Goal: Information Seeking & Learning: Check status

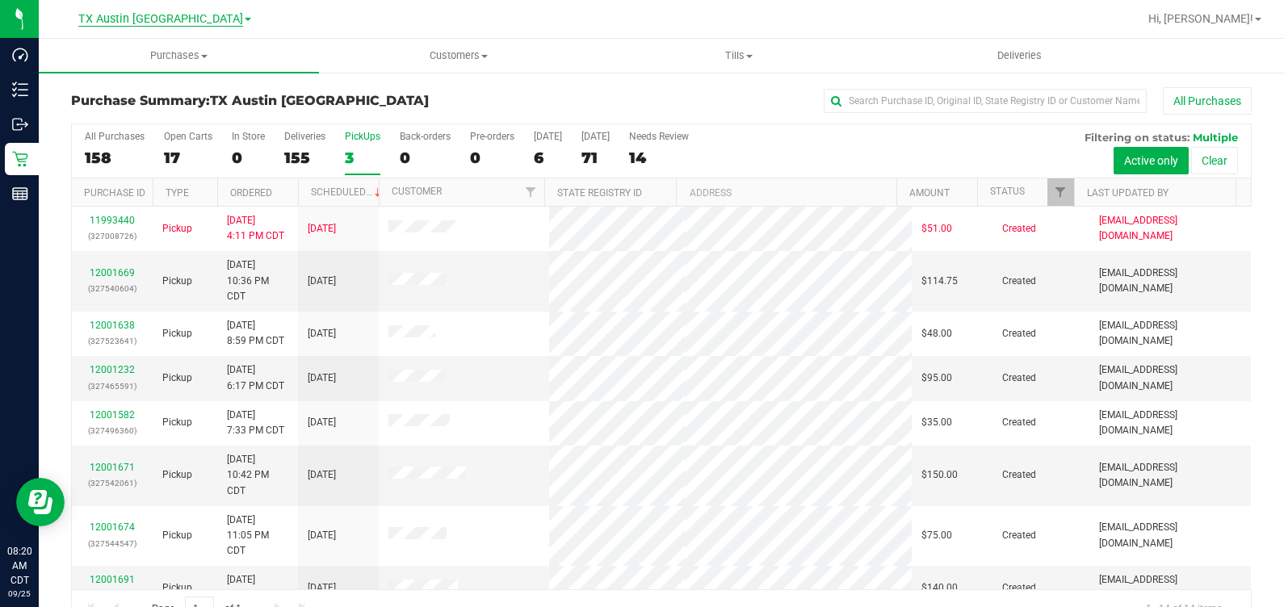
click at [132, 20] on span "TX Austin [GEOGRAPHIC_DATA]" at bounding box center [160, 19] width 165 height 15
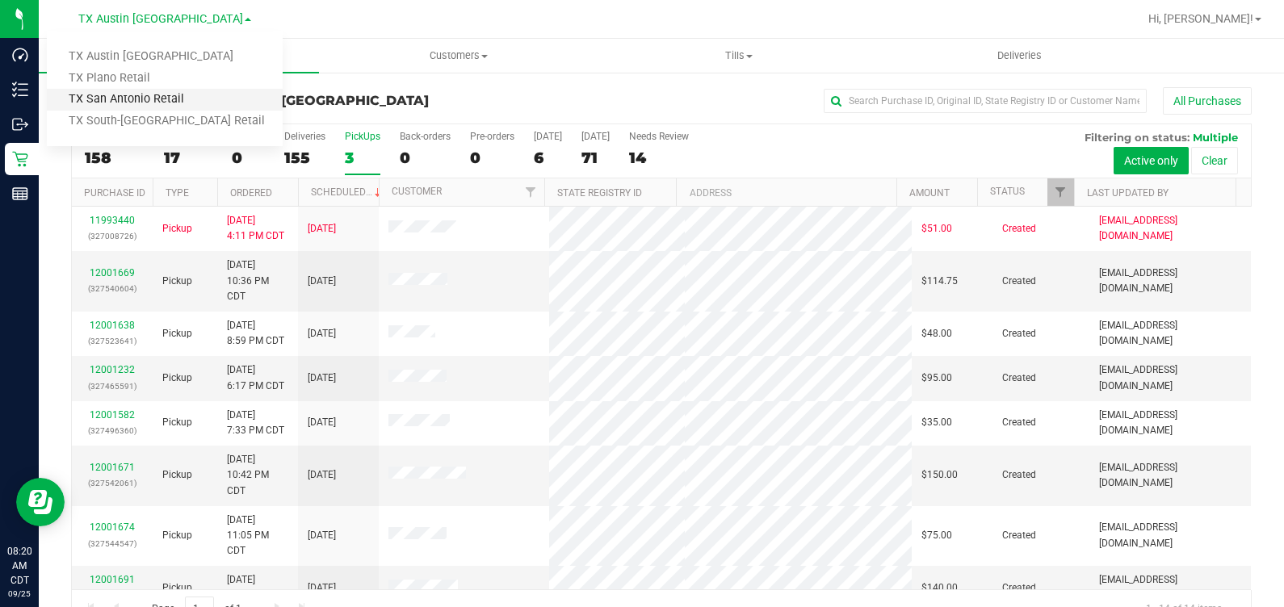
click at [157, 92] on link "TX San Antonio Retail" at bounding box center [165, 100] width 236 height 22
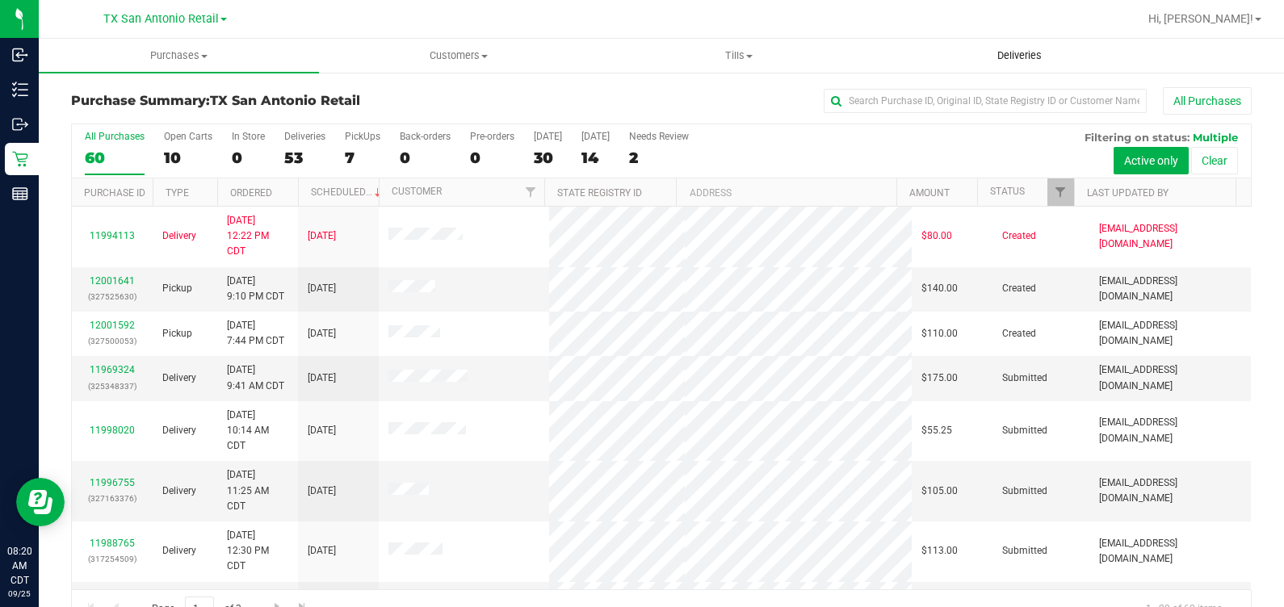
click at [1022, 48] on span "Deliveries" at bounding box center [1020, 55] width 88 height 15
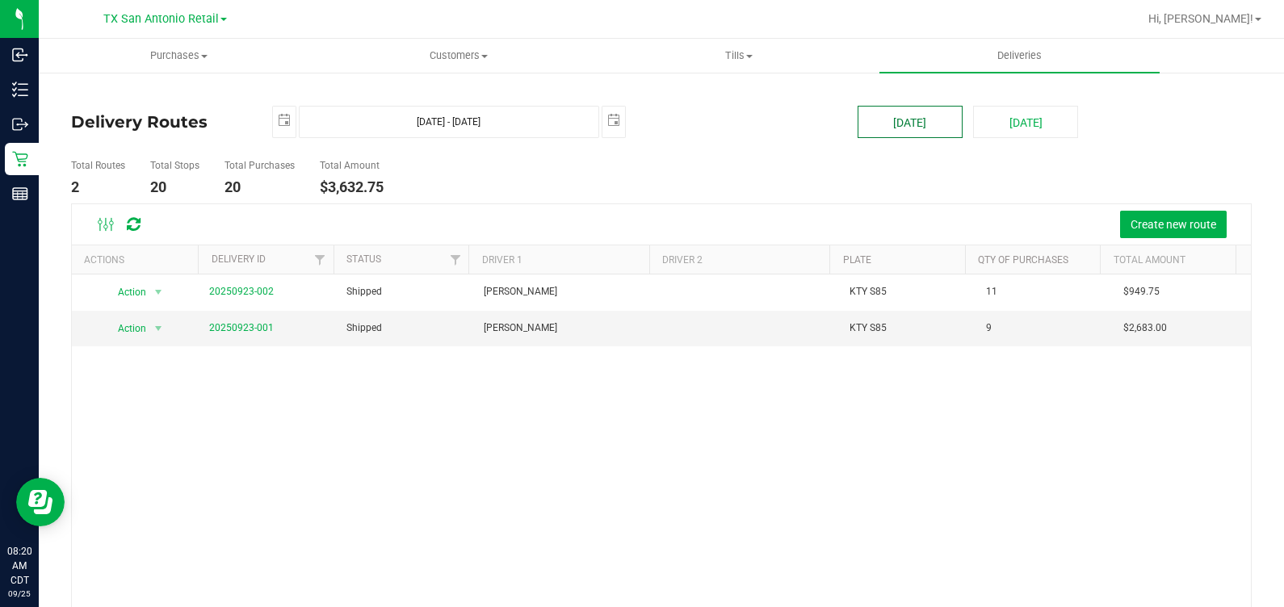
click at [909, 124] on button "[DATE]" at bounding box center [910, 122] width 105 height 32
type input "[DATE] - [DATE]"
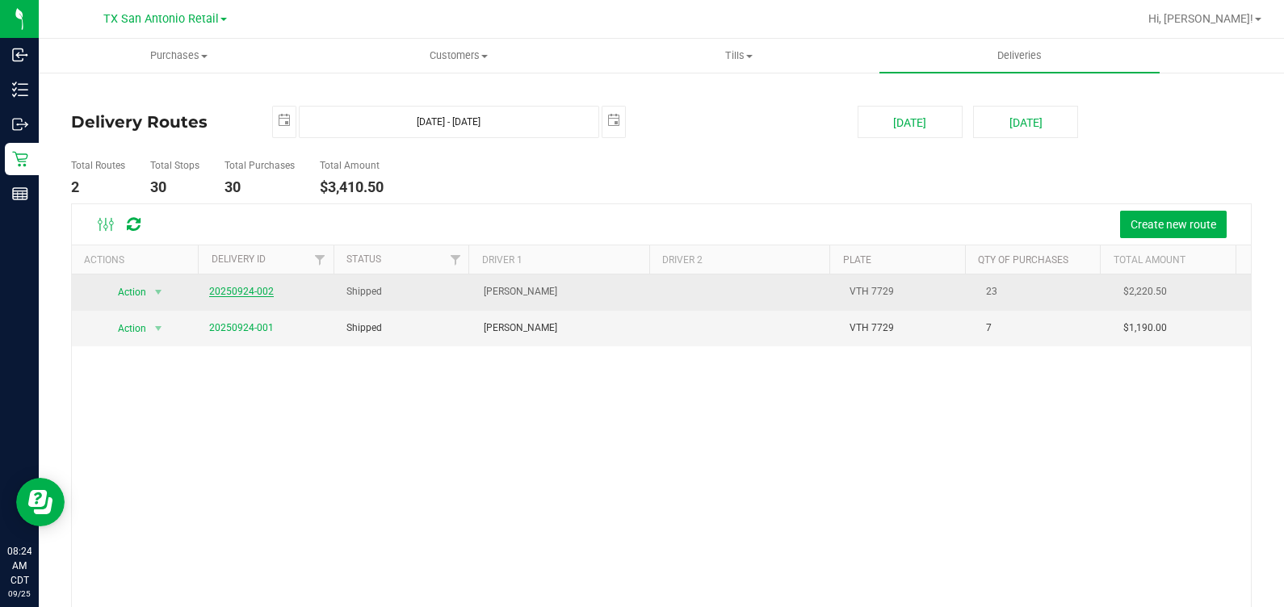
click at [225, 290] on link "20250924-002" at bounding box center [241, 291] width 65 height 11
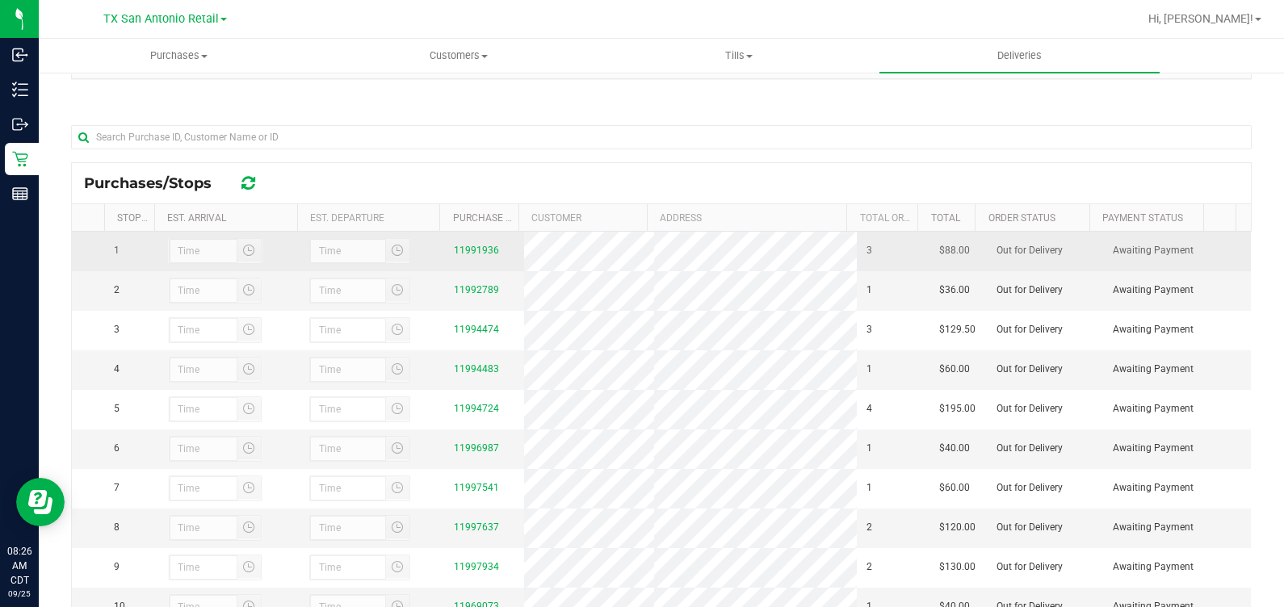
scroll to position [201, 0]
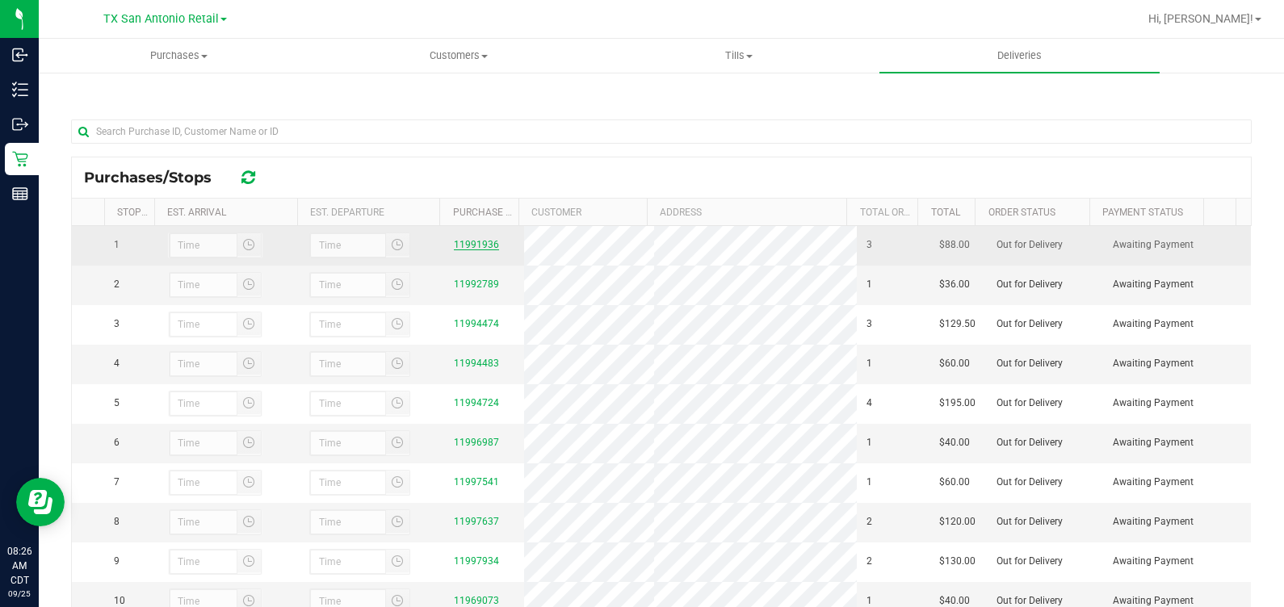
click at [454, 246] on link "11991936" at bounding box center [476, 244] width 45 height 11
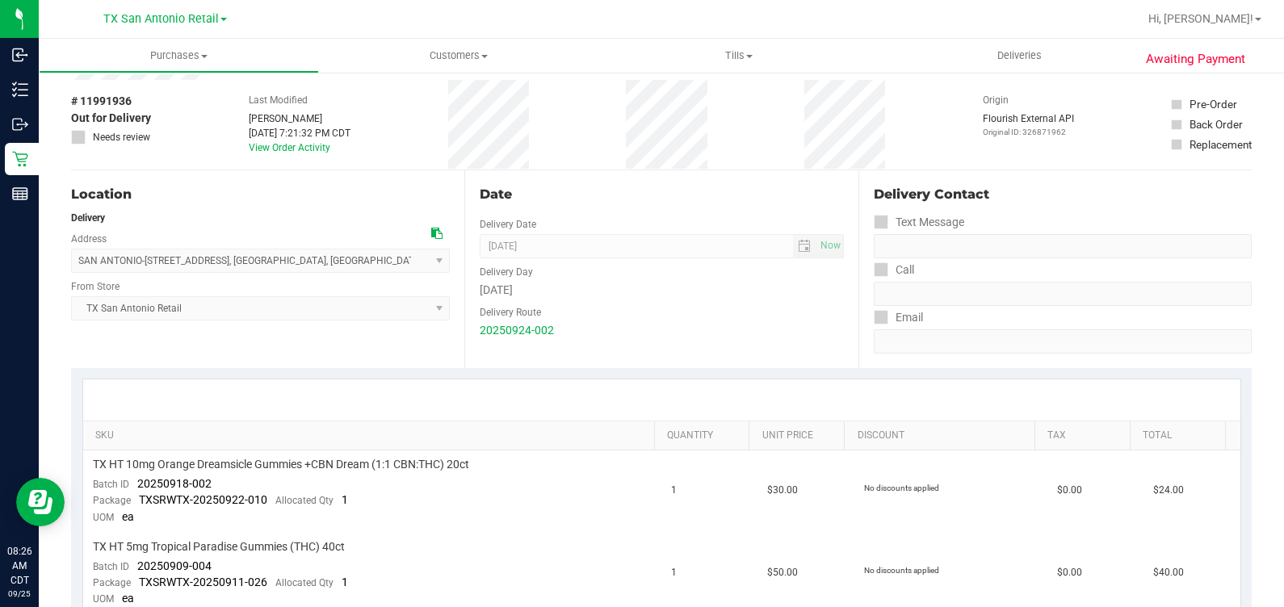
scroll to position [201, 0]
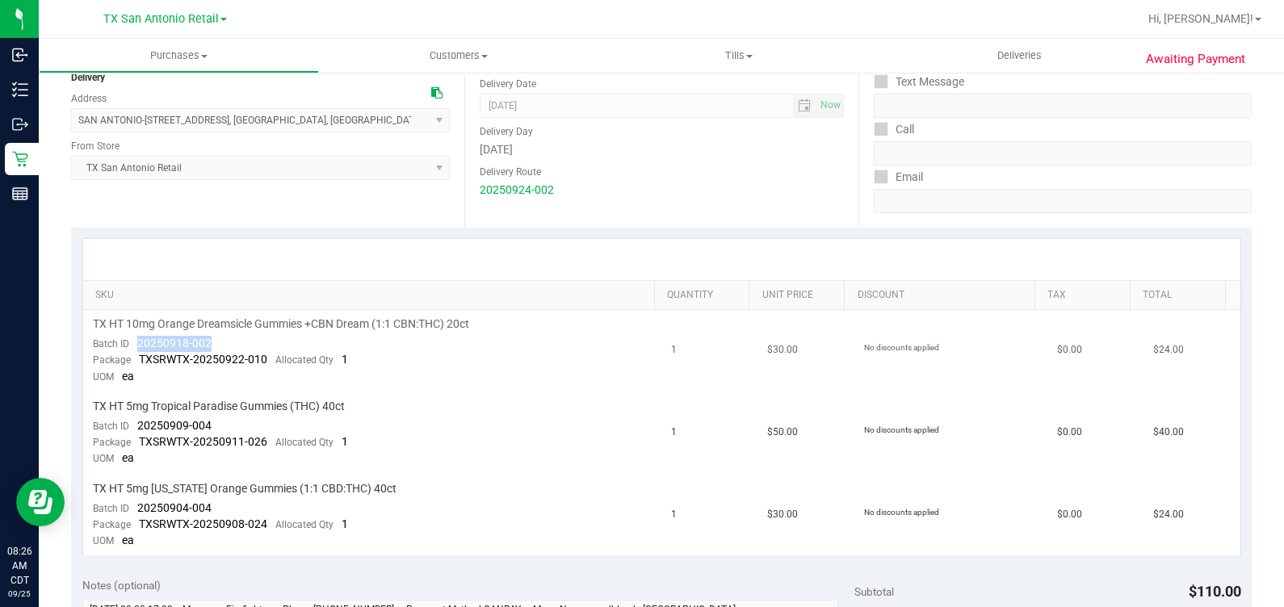
drag, startPoint x: 132, startPoint y: 343, endPoint x: 240, endPoint y: 341, distance: 108.2
click at [240, 341] on td "TX HT 10mg Orange Dreamsicle Gummies +CBN Dream (1:1 CBN:THC) 20ct Batch ID 202…" at bounding box center [372, 351] width 579 height 82
drag, startPoint x: 132, startPoint y: 427, endPoint x: 262, endPoint y: 420, distance: 131.0
click at [262, 420] on td "TX HT 5mg Tropical Paradise Gummies (THC) 40ct Batch ID 20250909-004 Package TX…" at bounding box center [372, 433] width 579 height 82
drag, startPoint x: 131, startPoint y: 511, endPoint x: 245, endPoint y: 505, distance: 114.1
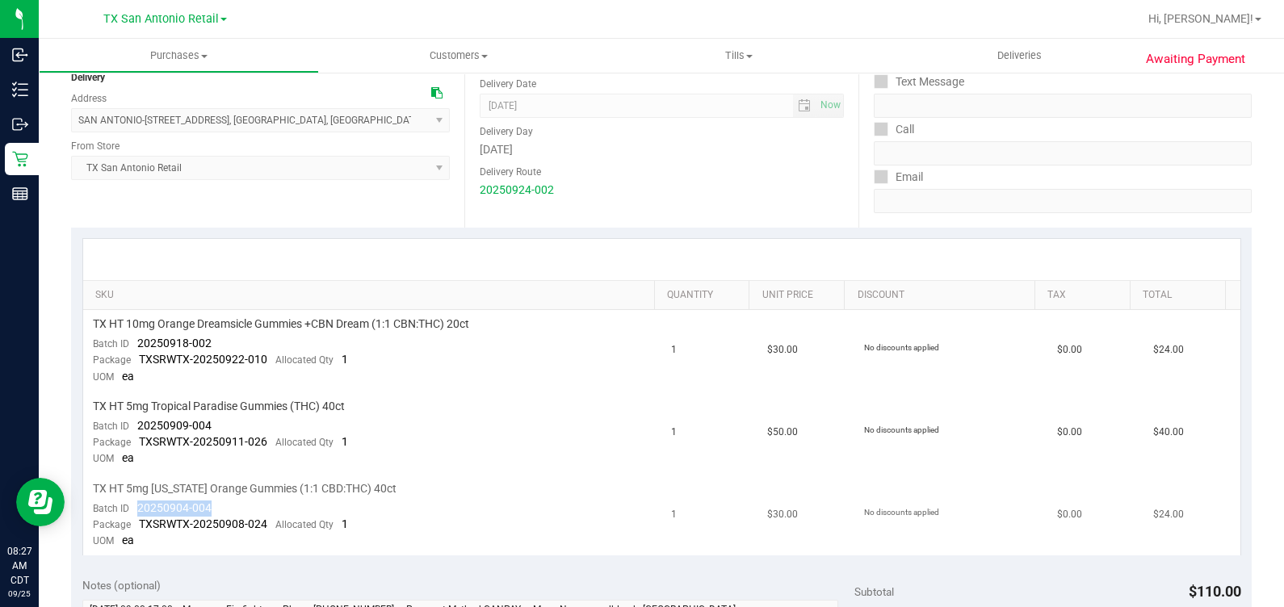
click at [245, 505] on td "TX HT 5mg [US_STATE] Orange Gummies (1:1 CBD:THC) 40ct Batch ID 20250904-004 Pa…" at bounding box center [372, 516] width 579 height 82
click at [1047, 296] on link "Tax" at bounding box center [1085, 295] width 76 height 13
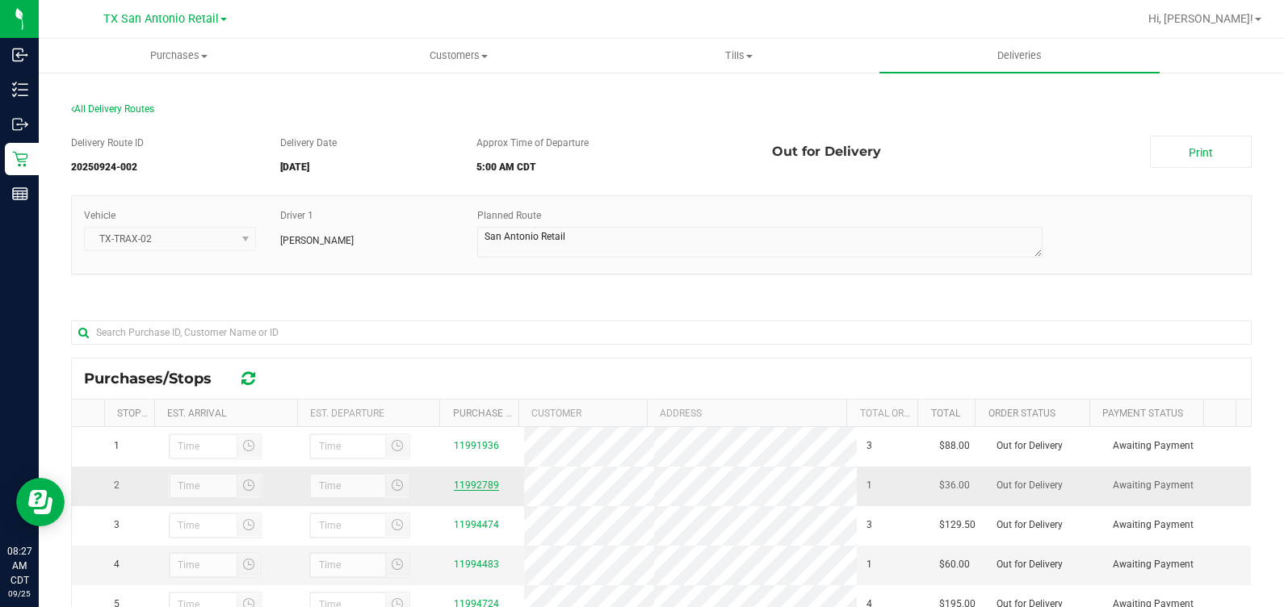
click at [462, 490] on link "11992789" at bounding box center [476, 485] width 45 height 11
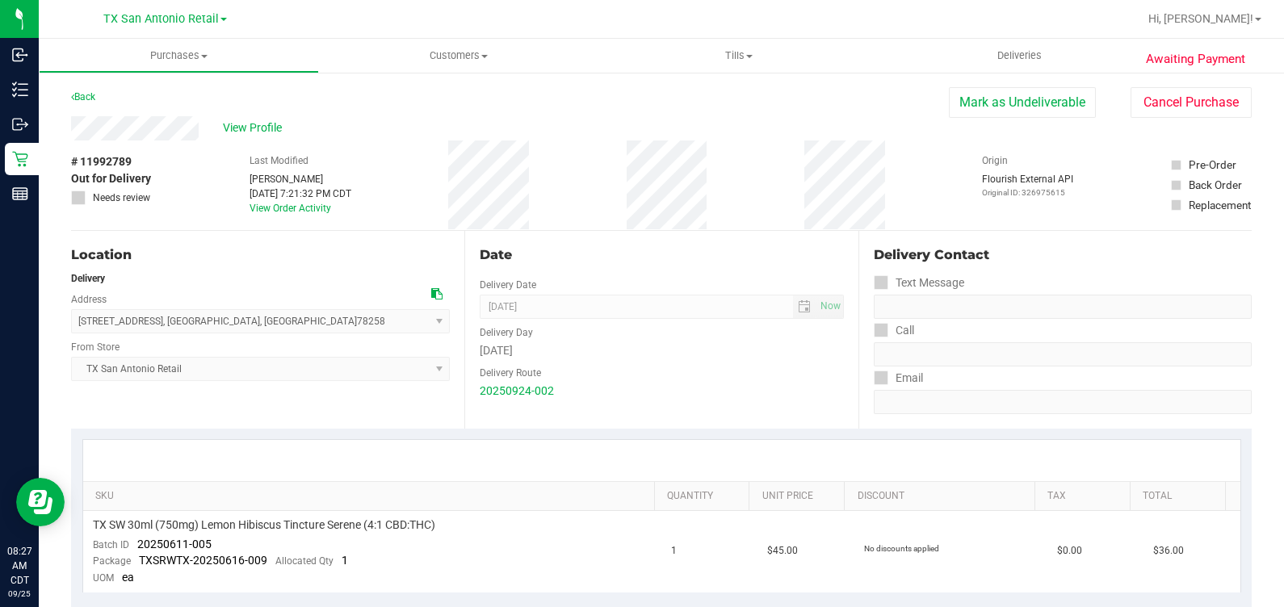
scroll to position [201, 0]
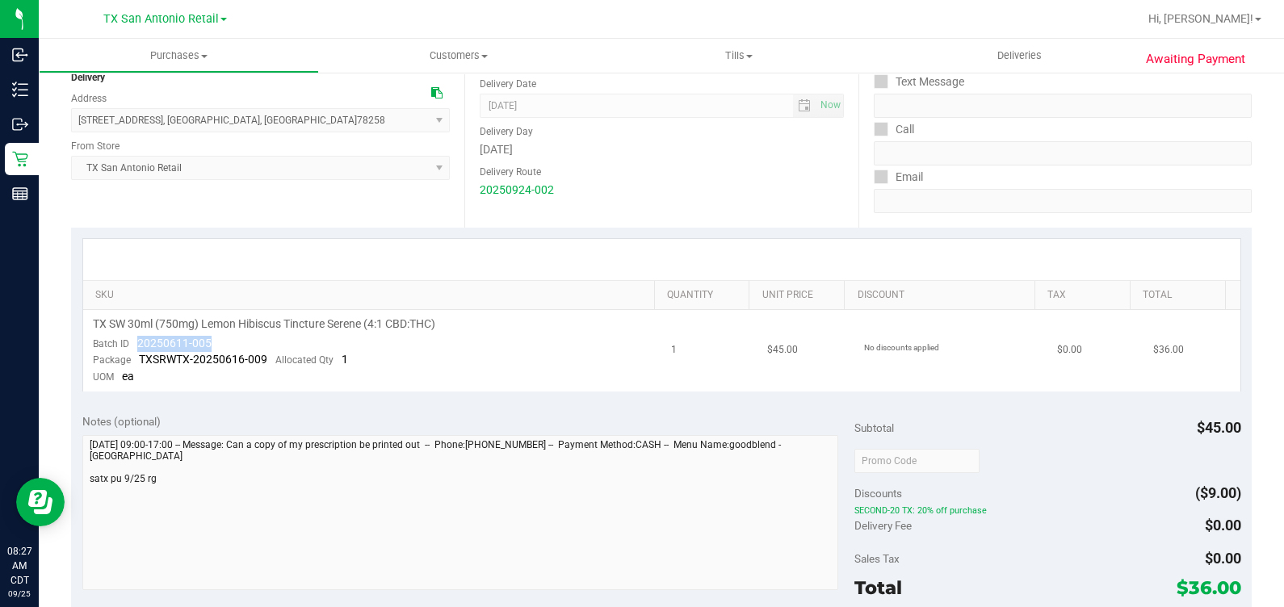
drag, startPoint x: 241, startPoint y: 338, endPoint x: 137, endPoint y: 339, distance: 104.2
click at [137, 339] on td "TX SW 30ml (750mg) Lemon Hibiscus Tincture Serene (4:1 CBD:THC) Batch ID 202506…" at bounding box center [372, 351] width 579 height 82
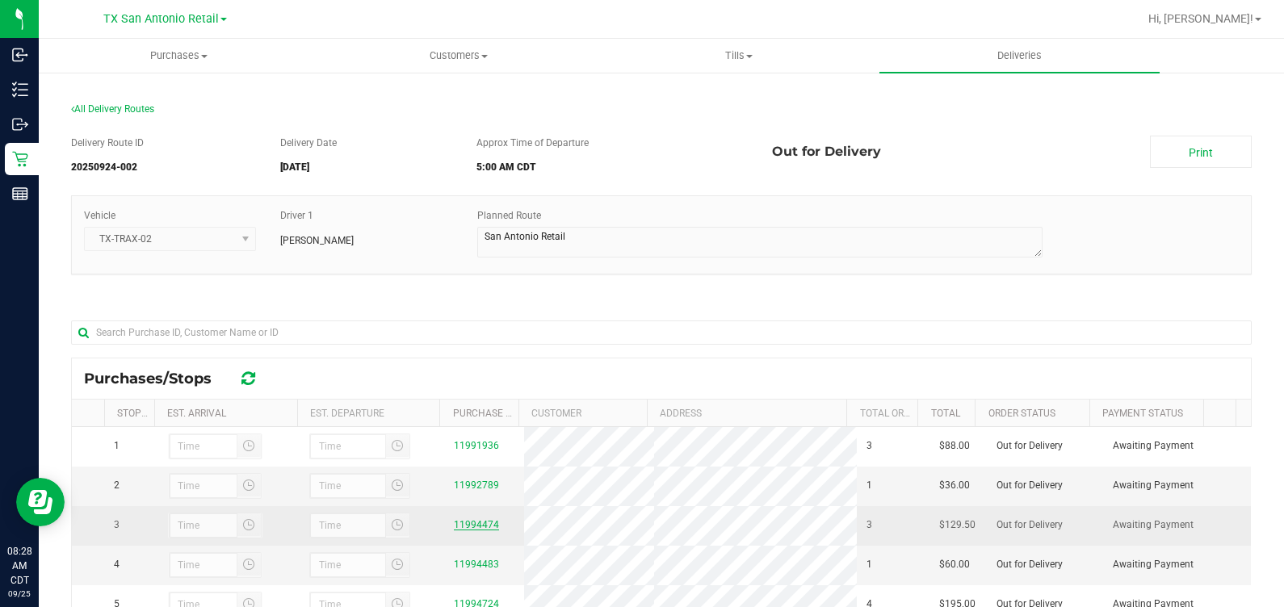
click at [473, 531] on link "11994474" at bounding box center [476, 524] width 45 height 11
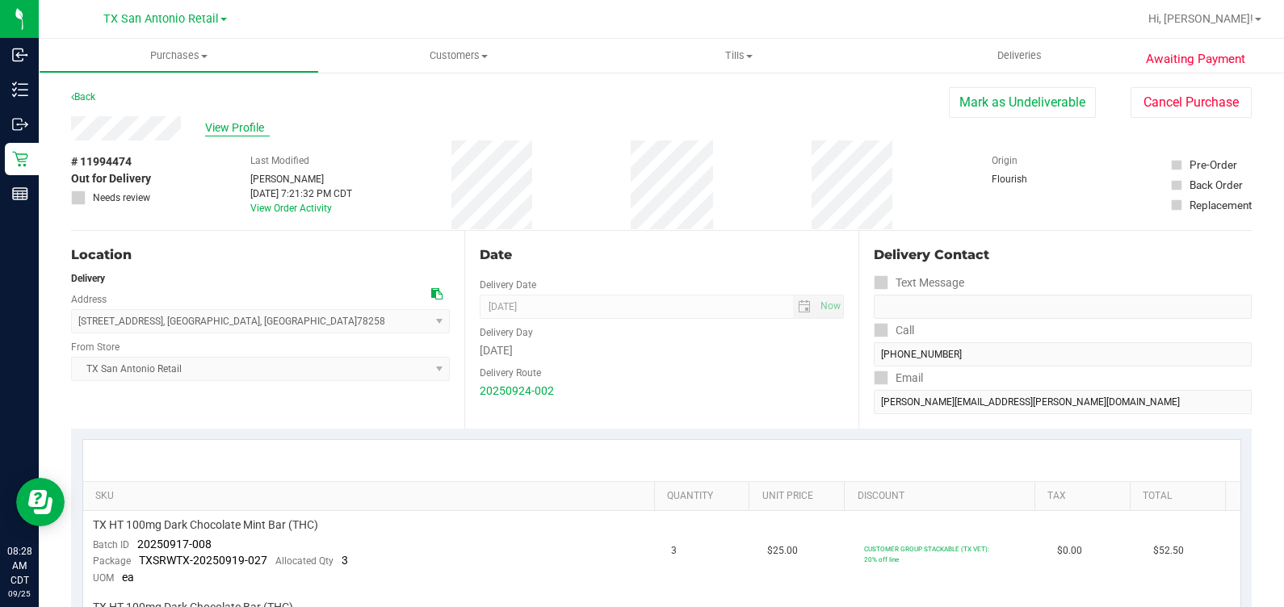
click at [226, 131] on span "View Profile" at bounding box center [237, 128] width 65 height 17
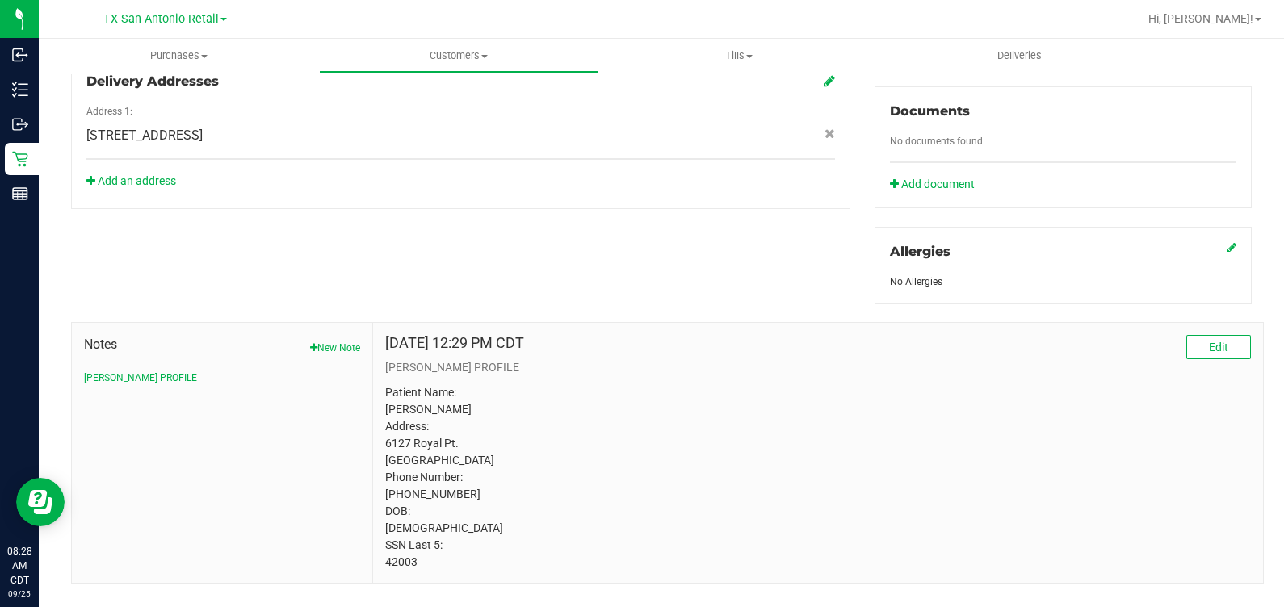
scroll to position [602, 0]
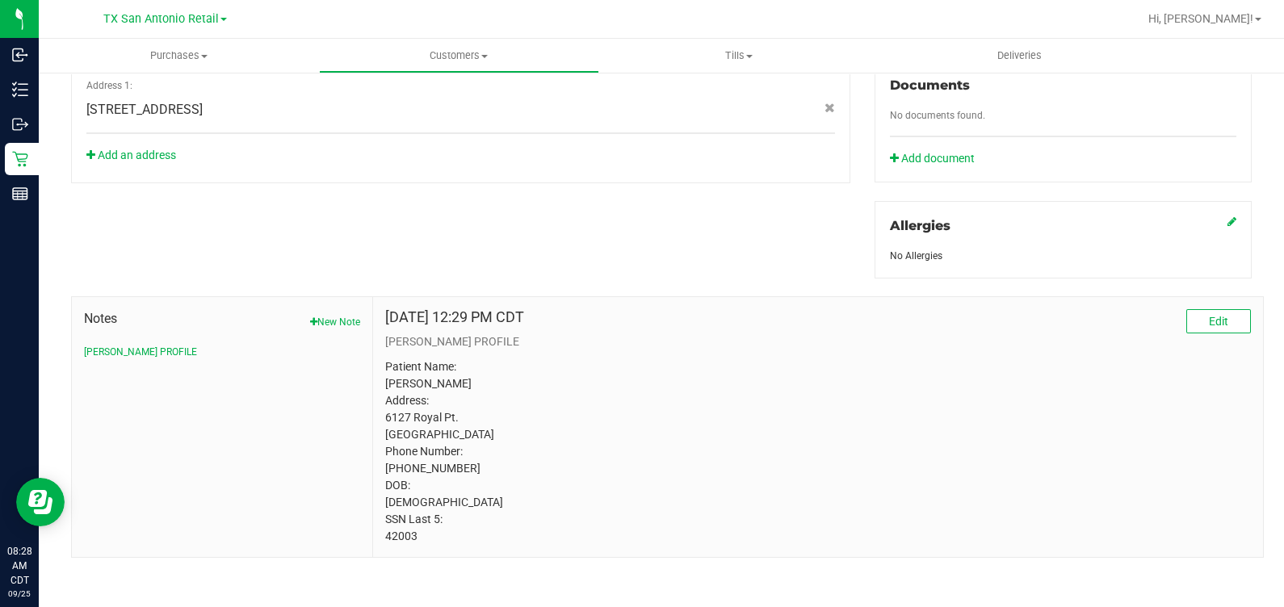
click at [398, 533] on p "Patient Name: [PERSON_NAME] Address: 6127 Royal Pt. [GEOGRAPHIC_DATA] Phone Num…" at bounding box center [818, 452] width 866 height 187
click at [957, 467] on p "Patient Name: [PERSON_NAME] Address: 6127 Royal Pt. [GEOGRAPHIC_DATA] Phone Num…" at bounding box center [818, 452] width 866 height 187
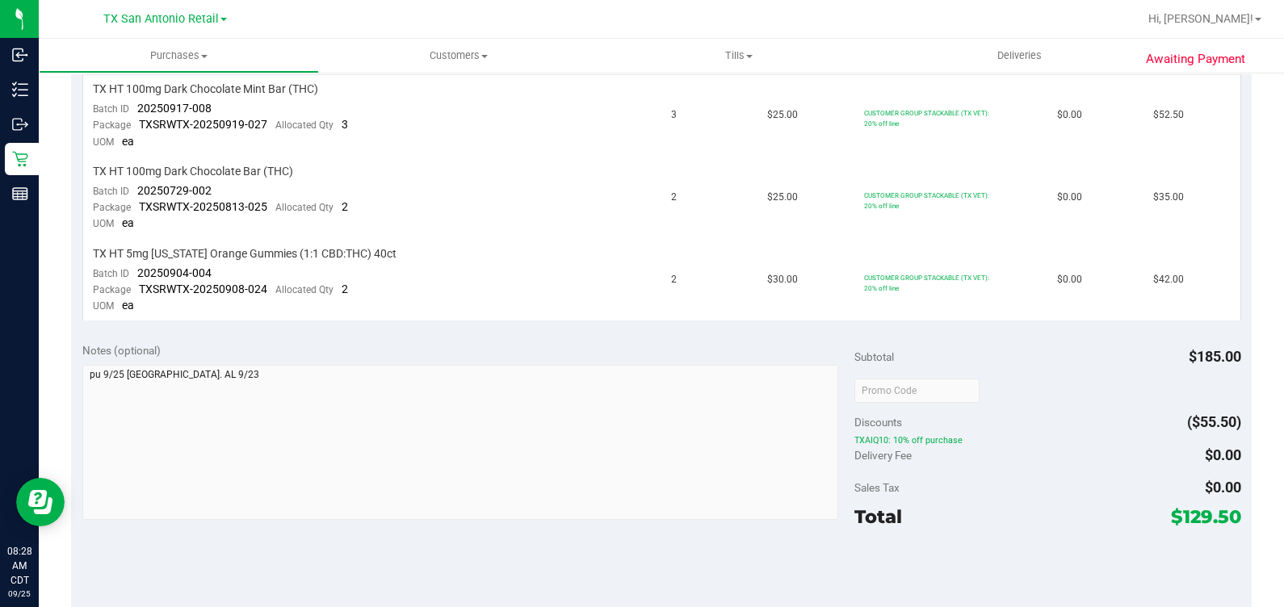
scroll to position [299, 0]
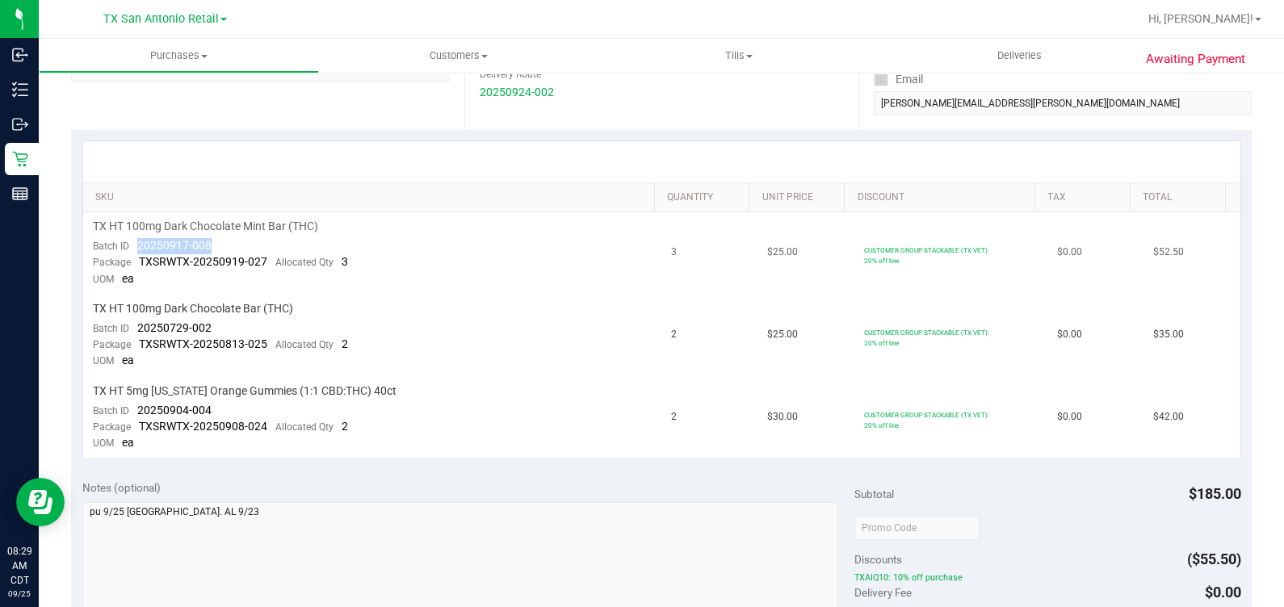
drag, startPoint x: 250, startPoint y: 241, endPoint x: 128, endPoint y: 245, distance: 122.0
click at [128, 245] on td "TX HT 100mg Dark Chocolate Mint Bar (THC) Batch ID 20250917-008 Package TXSRWTX…" at bounding box center [372, 253] width 579 height 82
drag, startPoint x: 132, startPoint y: 329, endPoint x: 250, endPoint y: 331, distance: 117.9
click at [250, 331] on td "TX HT 100mg Dark Chocolate Bar (THC) Batch ID 20250729-002 Package TXSRWTX-2025…" at bounding box center [372, 336] width 579 height 82
drag, startPoint x: 137, startPoint y: 408, endPoint x: 218, endPoint y: 406, distance: 80.8
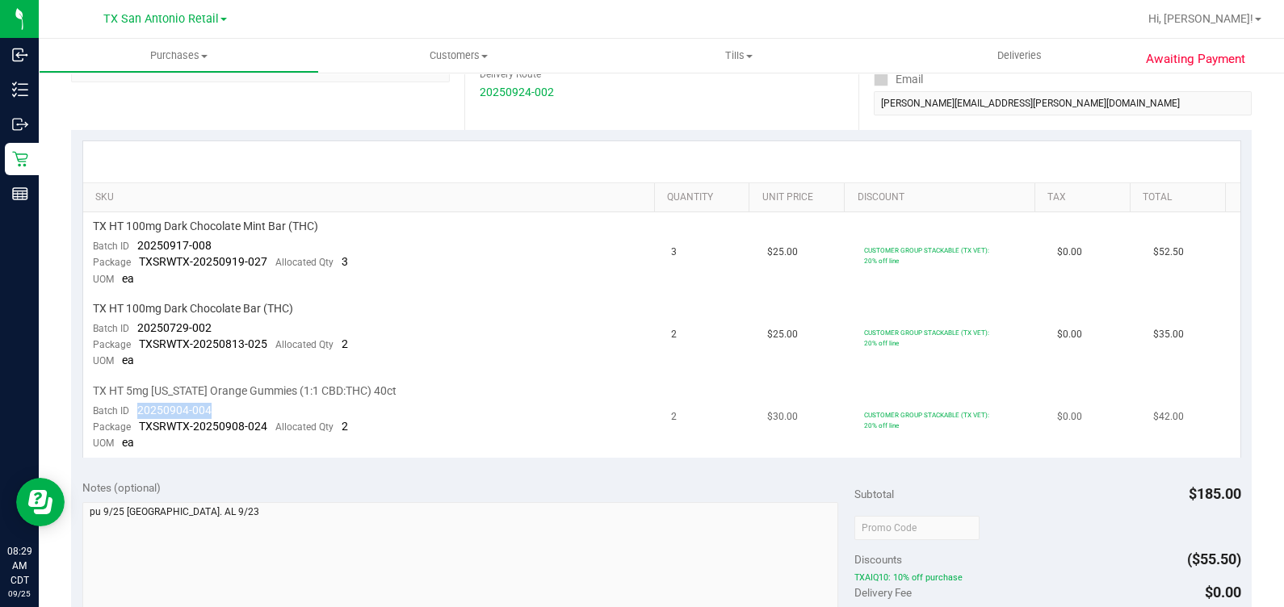
click at [218, 406] on td "TX HT 5mg [US_STATE] Orange Gummies (1:1 CBD:THC) 40ct Batch ID 20250904-004 Pa…" at bounding box center [372, 418] width 579 height 82
click at [718, 313] on td "2" at bounding box center [709, 336] width 96 height 82
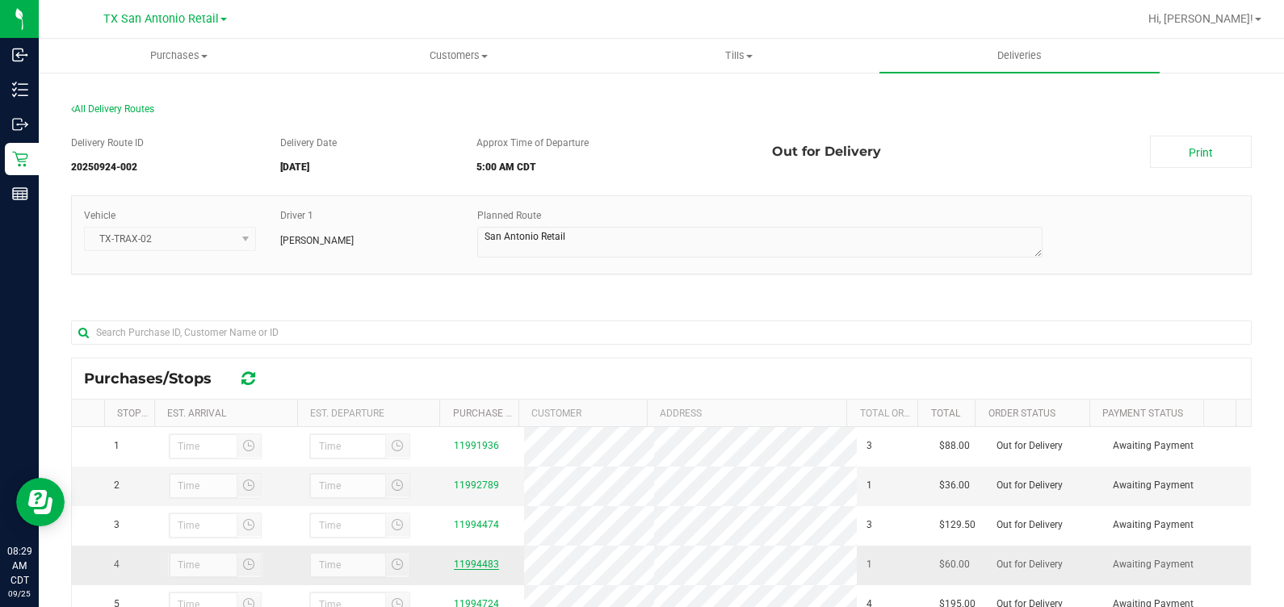
click at [454, 570] on link "11994483" at bounding box center [476, 564] width 45 height 11
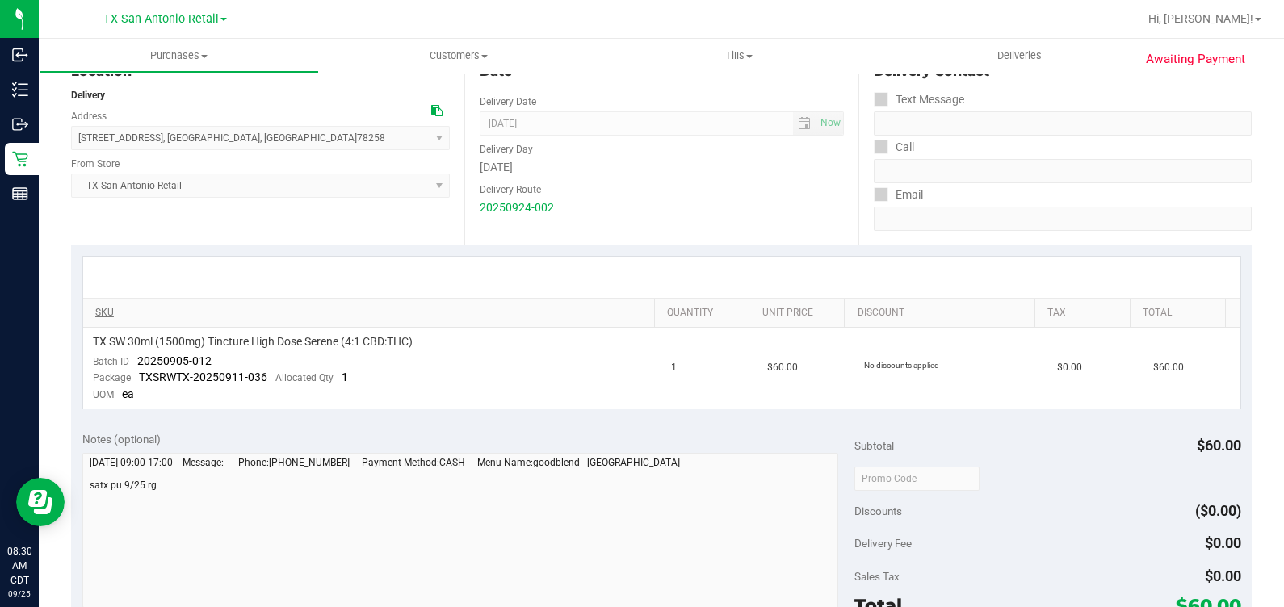
scroll to position [201, 0]
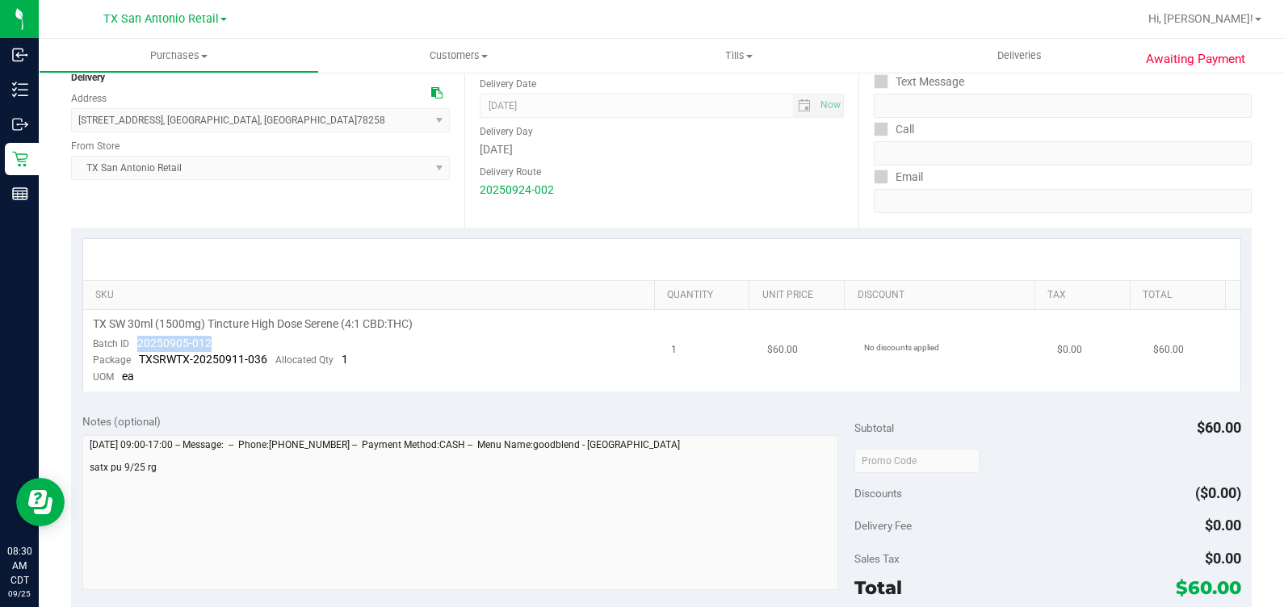
drag, startPoint x: 135, startPoint y: 338, endPoint x: 239, endPoint y: 338, distance: 104.2
click at [239, 338] on td "TX SW 30ml (1500mg) Tincture High Dose Serene (4:1 CBD:THC) Batch ID 20250905-0…" at bounding box center [372, 351] width 579 height 82
click at [776, 388] on td "$60.00" at bounding box center [806, 351] width 96 height 82
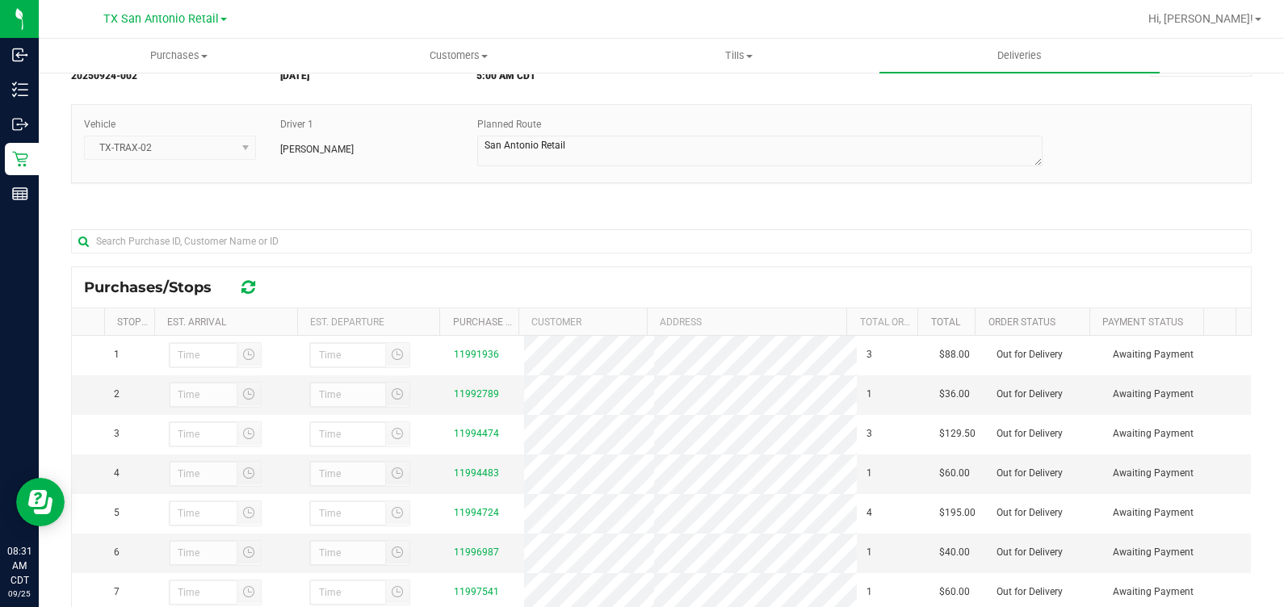
scroll to position [201, 0]
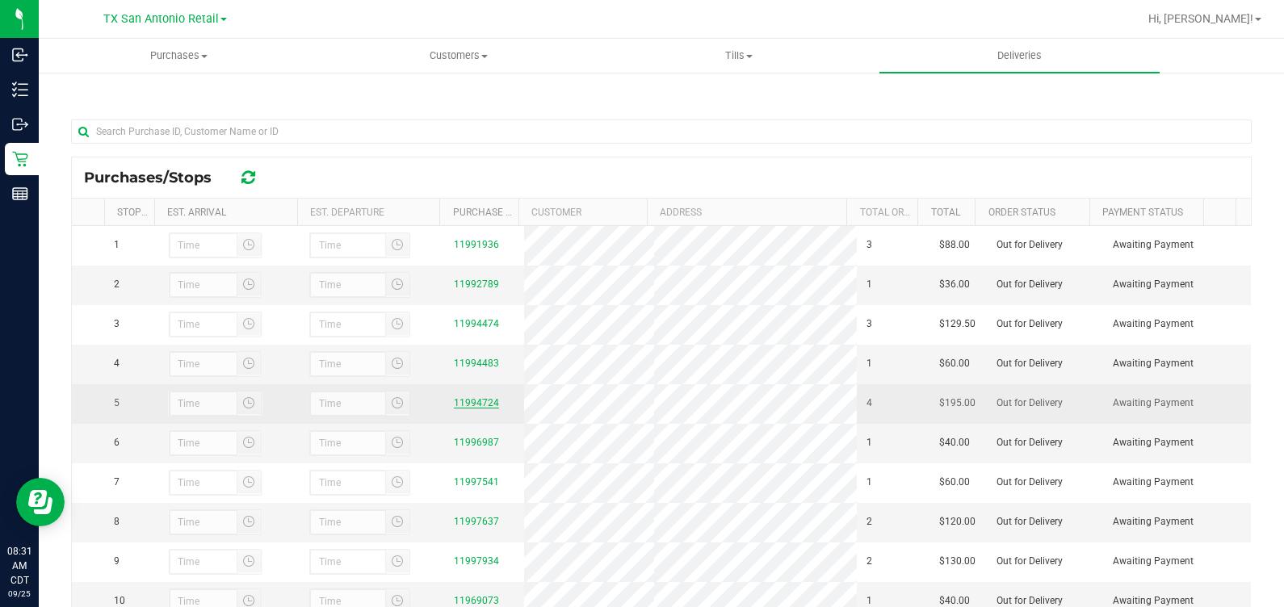
click at [456, 409] on link "11994724" at bounding box center [476, 402] width 45 height 11
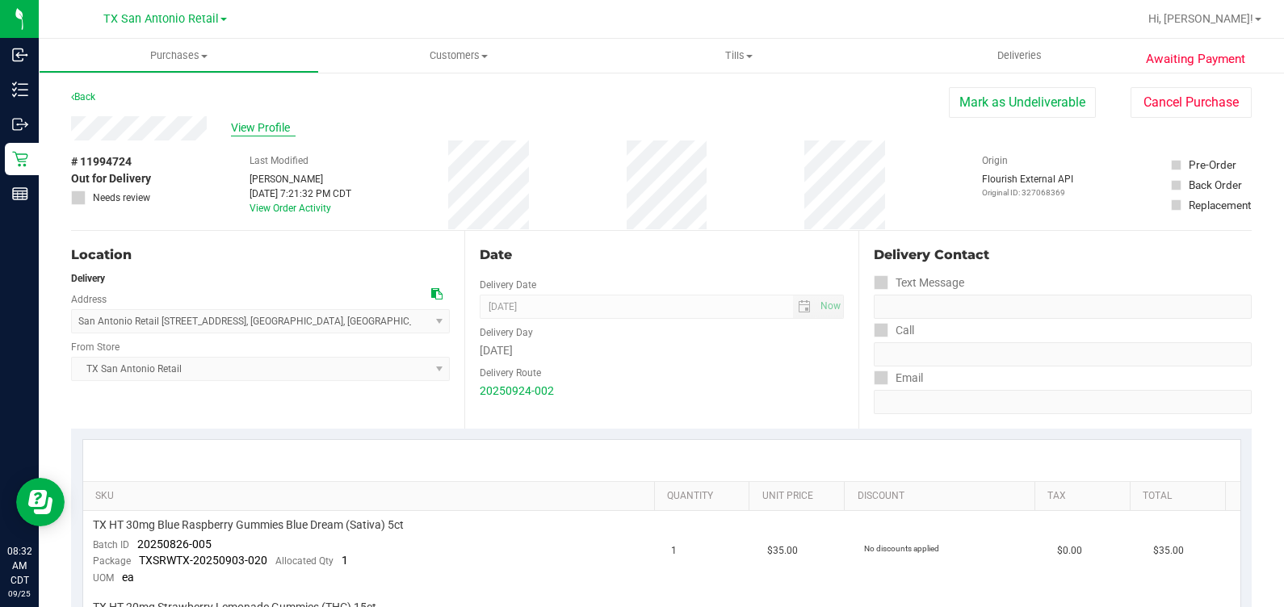
click at [254, 125] on span "View Profile" at bounding box center [263, 128] width 65 height 17
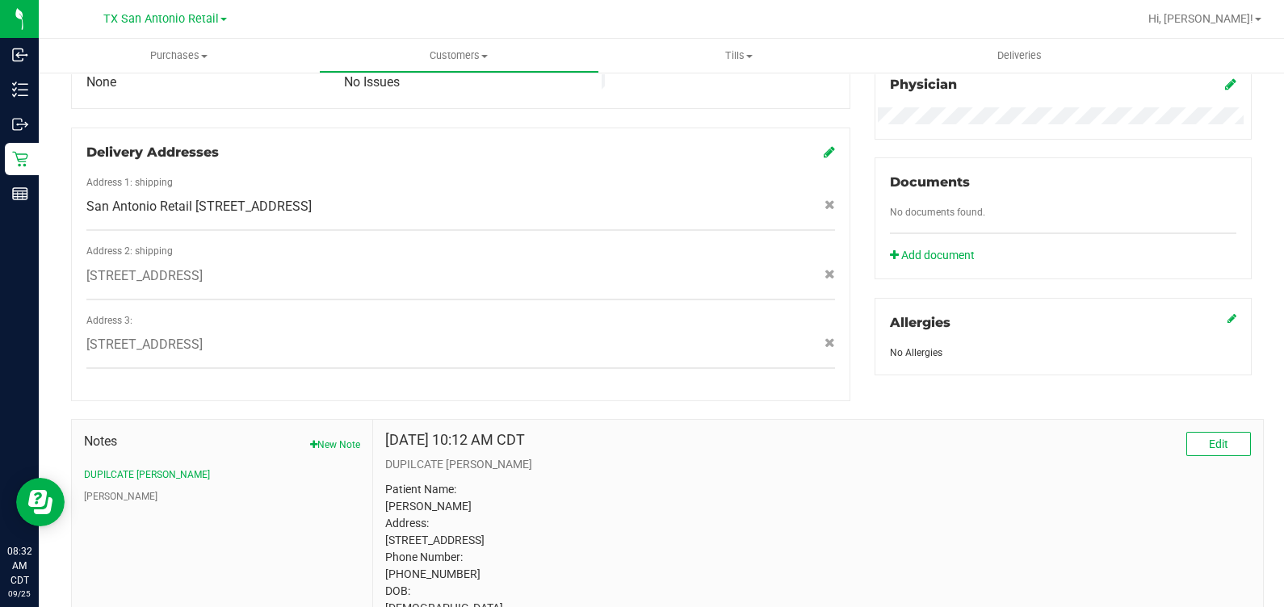
scroll to position [614, 0]
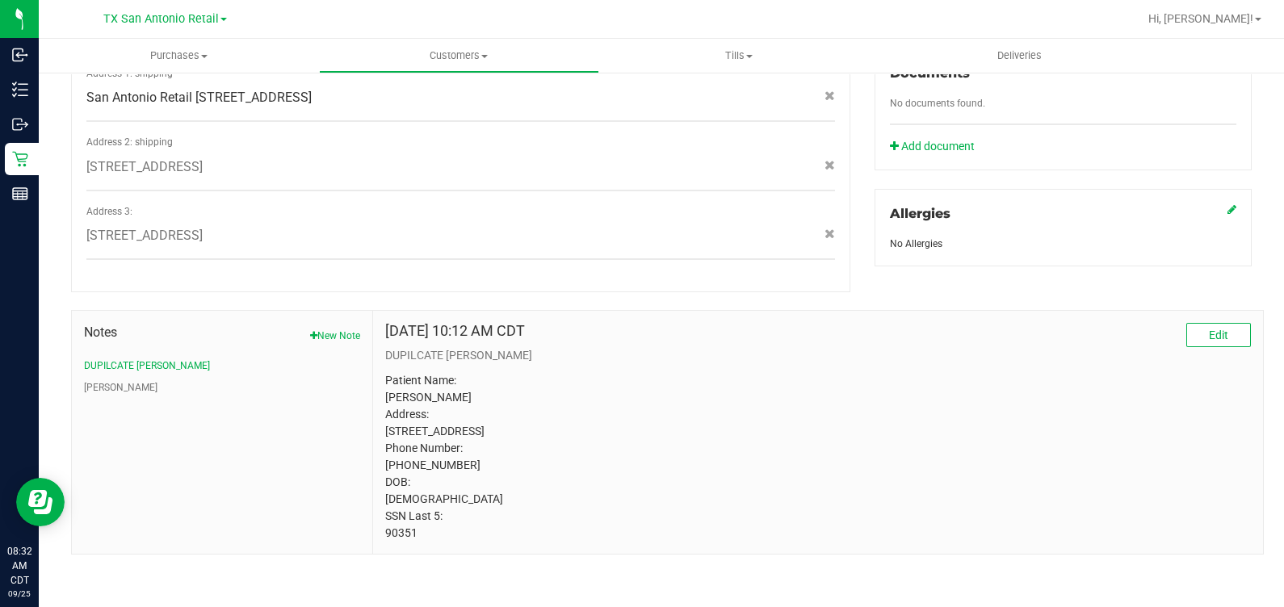
click at [395, 530] on p "Patient Name: [PERSON_NAME] Address: [STREET_ADDRESS] Phone Number: [PHONE_NUMB…" at bounding box center [818, 457] width 866 height 170
click at [752, 489] on p "Patient Name: [PERSON_NAME] Address: [STREET_ADDRESS] Phone Number: [PHONE_NUMB…" at bounding box center [818, 457] width 866 height 170
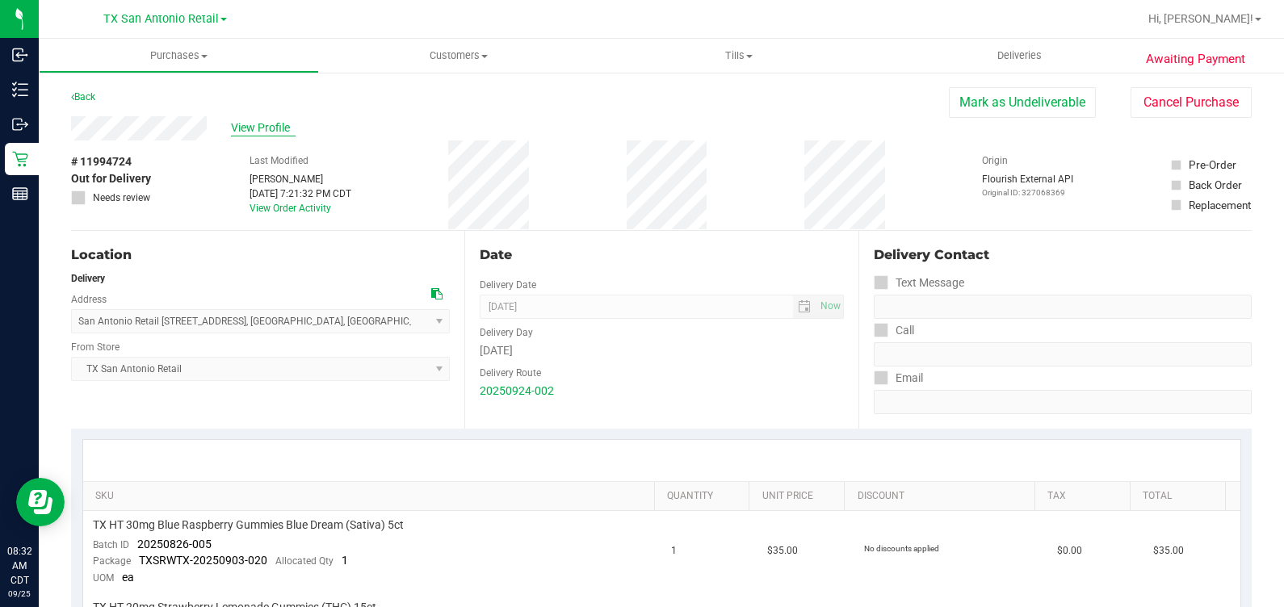
click at [253, 130] on span "View Profile" at bounding box center [263, 128] width 65 height 17
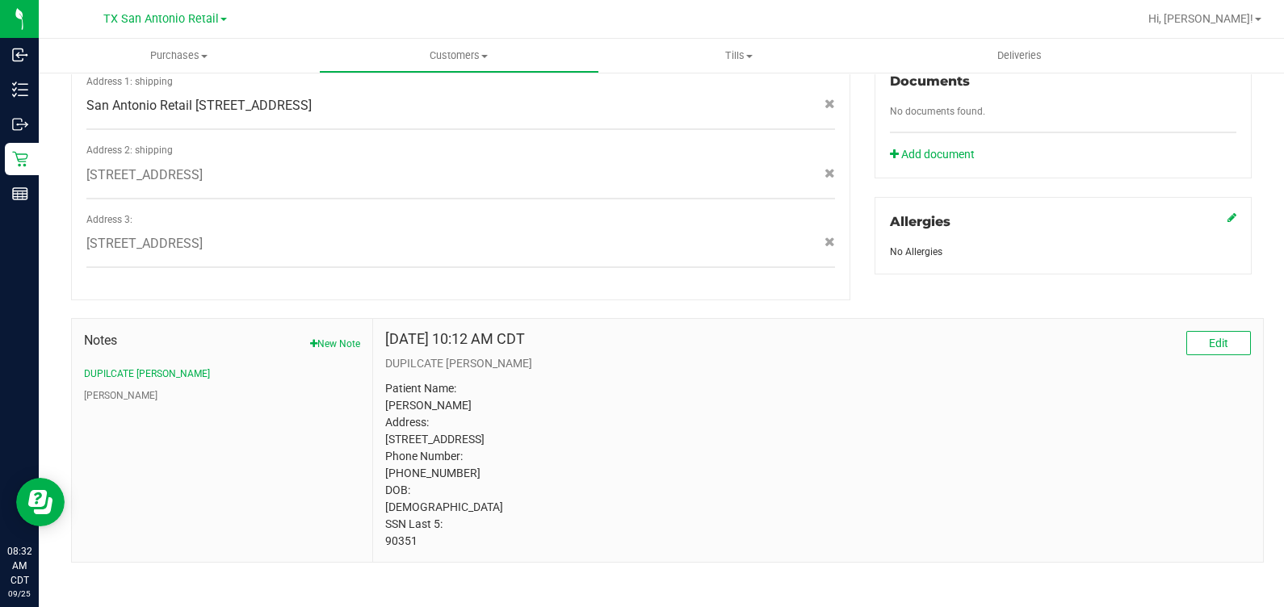
scroll to position [614, 0]
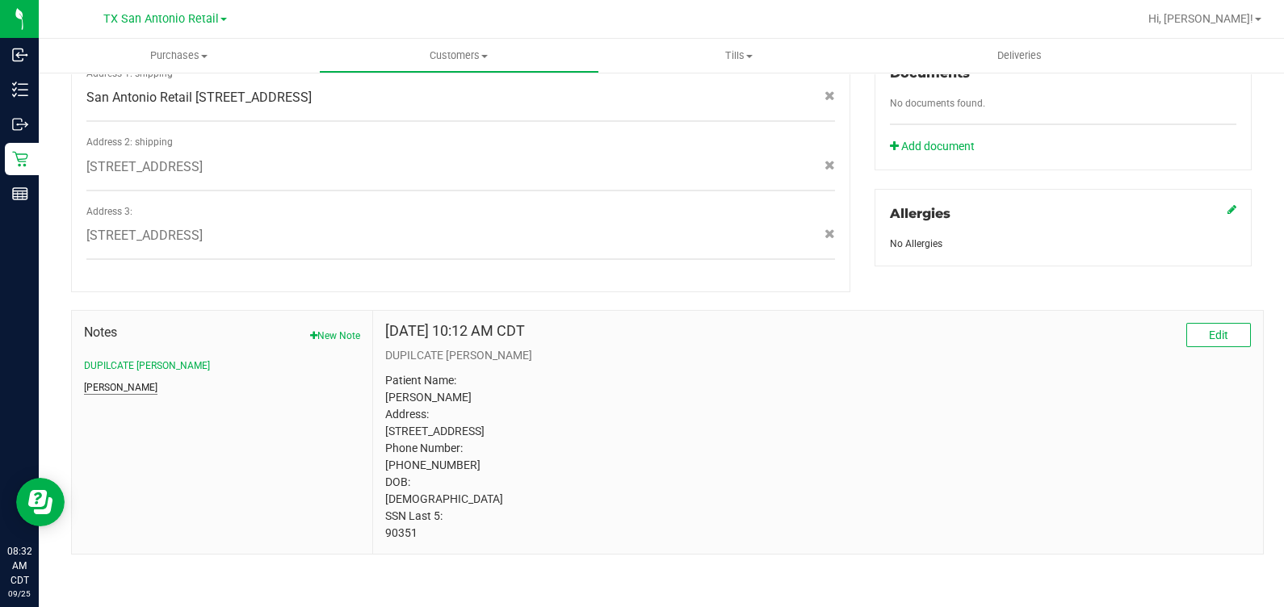
click at [102, 380] on button "[PERSON_NAME]" at bounding box center [120, 387] width 73 height 15
click at [385, 539] on p "Patient Name: [PERSON_NAME] Address: [STREET_ADDRESS] Phone Number: [PHONE_NUMB…" at bounding box center [818, 457] width 866 height 170
click at [884, 483] on p "Patient Name: [PERSON_NAME] Address: [STREET_ADDRESS] Phone Number: [PHONE_NUMB…" at bounding box center [818, 457] width 866 height 170
click at [751, 469] on p "Patient Name: [PERSON_NAME] Address: [STREET_ADDRESS] Phone Number: [PHONE_NUMB…" at bounding box center [818, 457] width 866 height 170
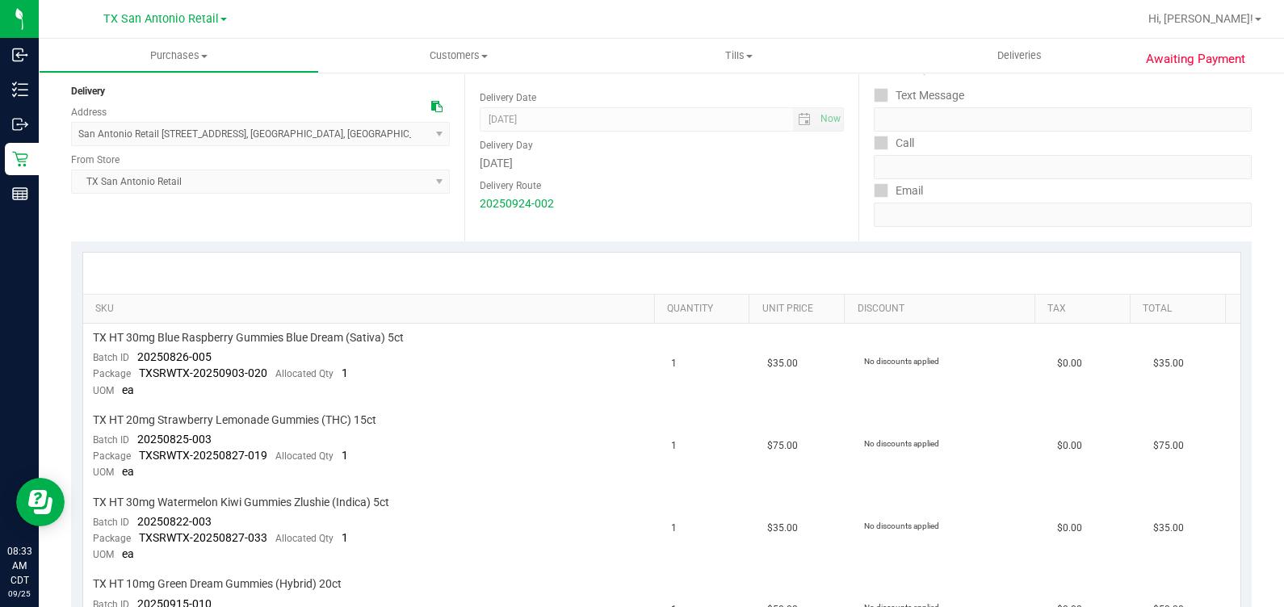
scroll to position [311, 0]
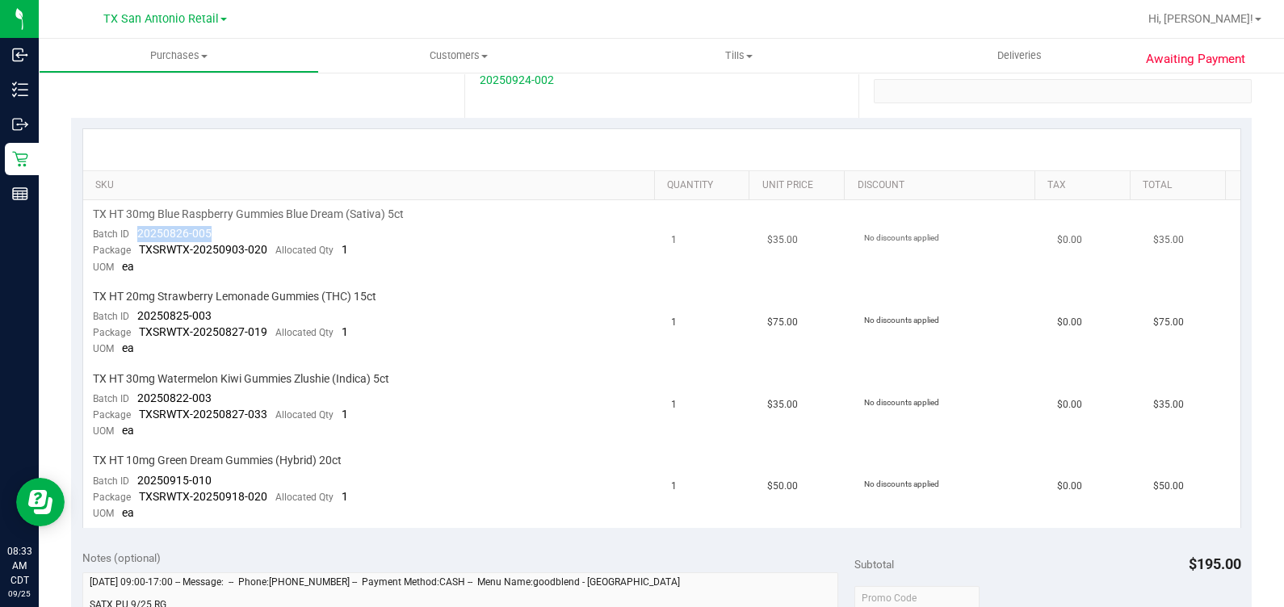
drag, startPoint x: 137, startPoint y: 232, endPoint x: 213, endPoint y: 230, distance: 75.9
click at [213, 230] on td "TX HT 30mg Blue Raspberry Gummies Blue Dream (Sativa) 5ct Batch ID 20250826-005…" at bounding box center [372, 241] width 579 height 82
drag, startPoint x: 214, startPoint y: 313, endPoint x: 137, endPoint y: 319, distance: 76.9
click at [137, 319] on td "TX HT 20mg Strawberry Lemonade Gummies (THC) 15ct Batch ID 20250825-003 Package…" at bounding box center [372, 324] width 579 height 82
drag, startPoint x: 212, startPoint y: 400, endPoint x: 135, endPoint y: 401, distance: 77.5
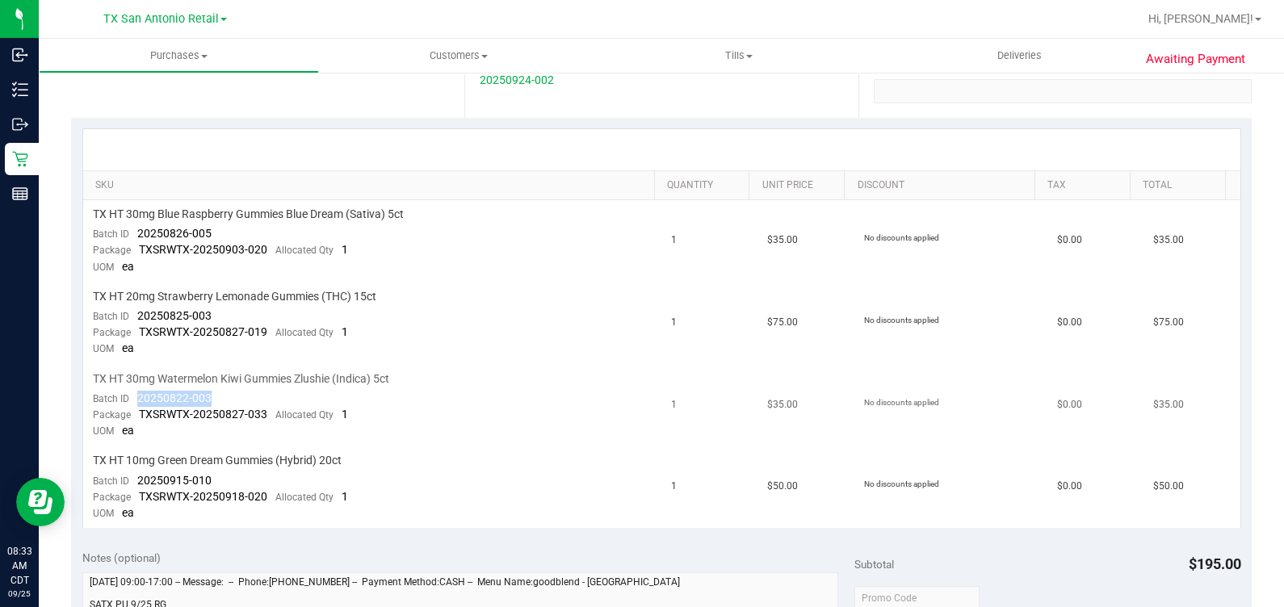
click at [135, 401] on td "TX HT 30mg Watermelon Kiwi Gummies Zlushie (Indica) 5ct Batch ID 20250822-003 P…" at bounding box center [372, 406] width 579 height 82
drag, startPoint x: 135, startPoint y: 479, endPoint x: 233, endPoint y: 479, distance: 98.5
click at [233, 479] on td "TX HT 10mg Green Dream Gummies (Hybrid) 20ct Batch ID 20250915-010 Package TXSR…" at bounding box center [372, 488] width 579 height 82
click at [464, 272] on td "TX HT 30mg Blue Raspberry Gummies Blue Dream (Sativa) 5ct Batch ID 20250826-005…" at bounding box center [372, 241] width 579 height 82
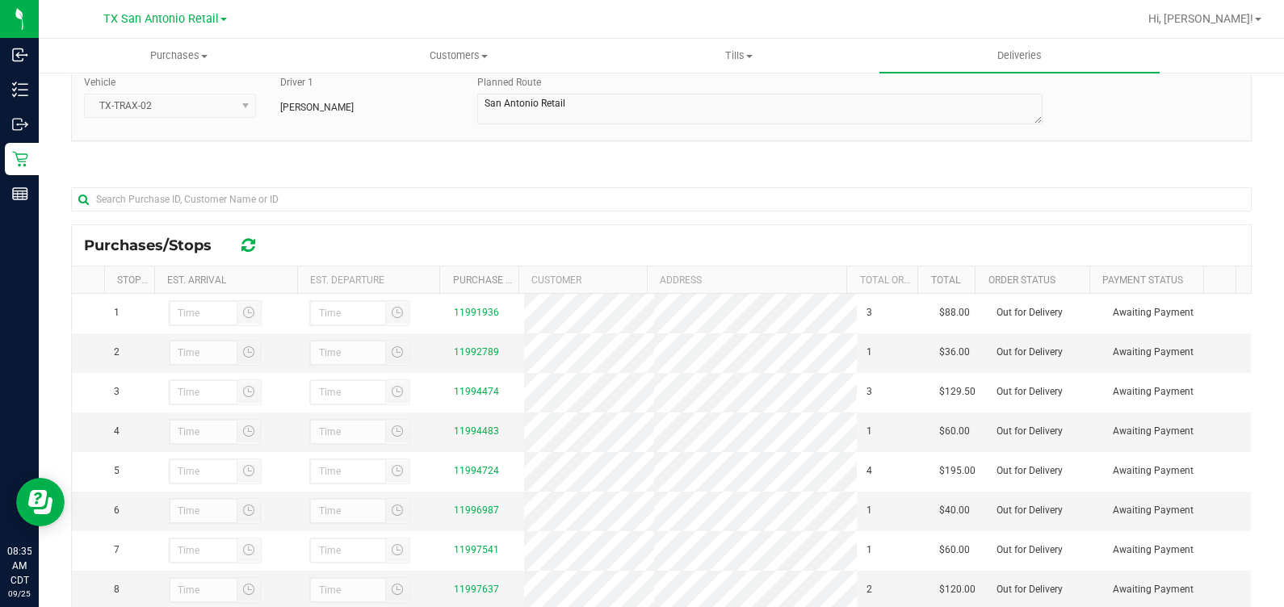
scroll to position [287, 0]
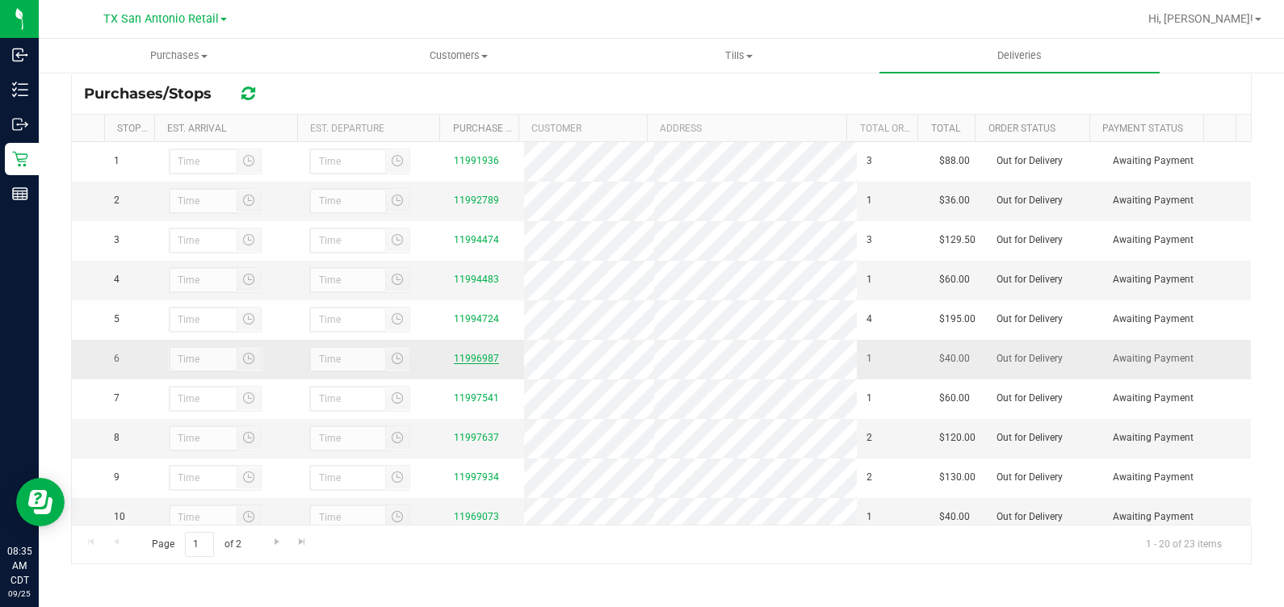
click at [457, 364] on link "11996987" at bounding box center [476, 358] width 45 height 11
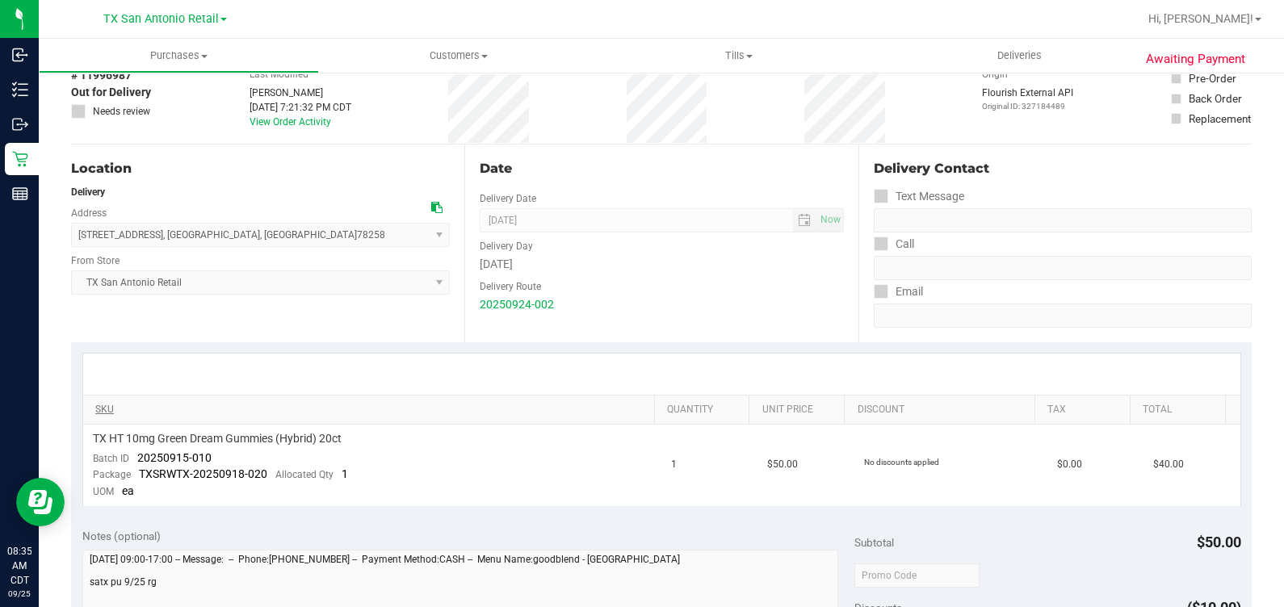
scroll to position [201, 0]
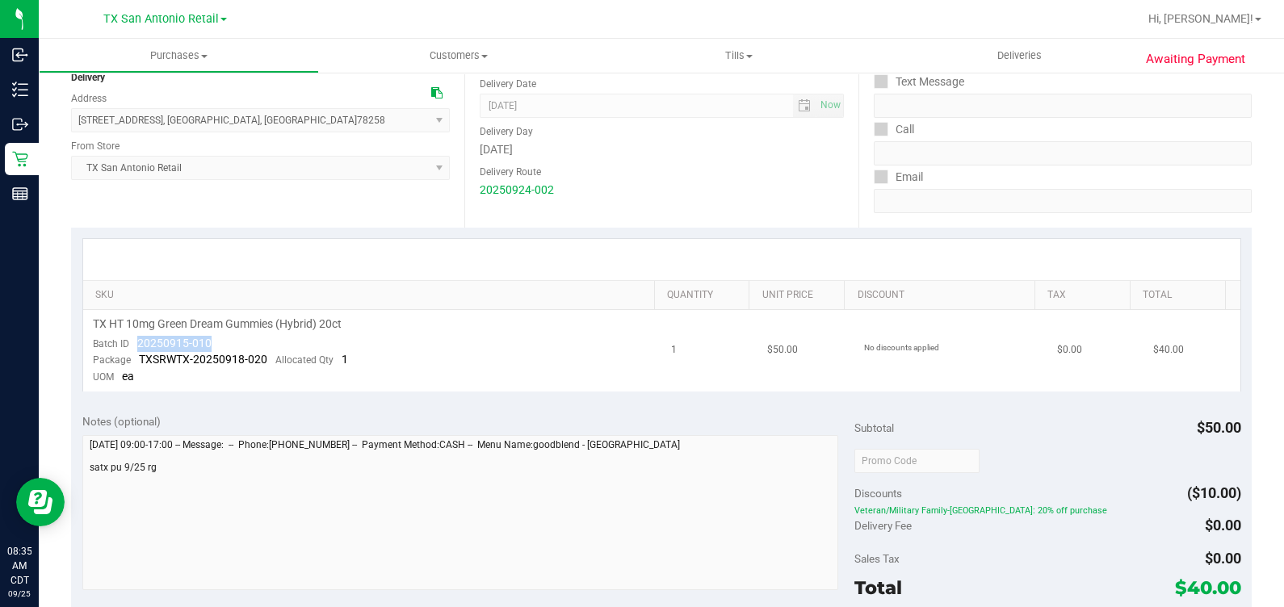
drag, startPoint x: 132, startPoint y: 342, endPoint x: 213, endPoint y: 346, distance: 80.9
click at [213, 346] on td "TX HT 10mg Green Dream Gummies (Hybrid) 20ct Batch ID 20250915-010 Package TXSR…" at bounding box center [372, 351] width 579 height 82
click at [615, 208] on div "Date Delivery Date [DATE] Now [DATE] 07:00 AM Now Delivery Day [DATE] Delivery …" at bounding box center [660, 129] width 393 height 198
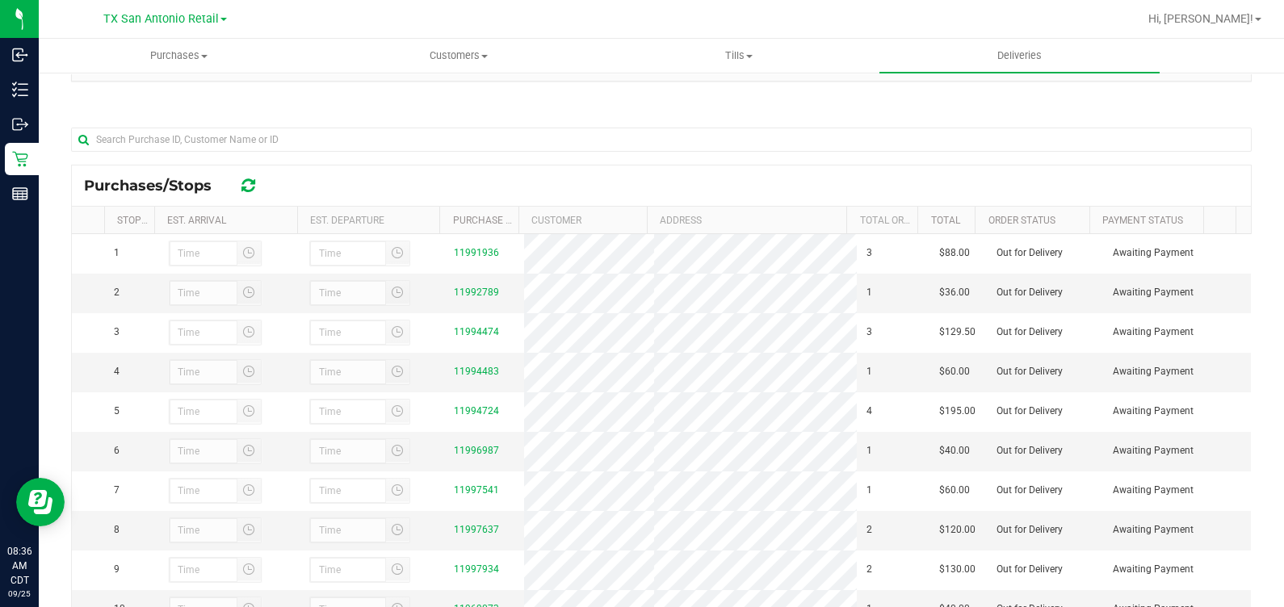
scroll to position [201, 0]
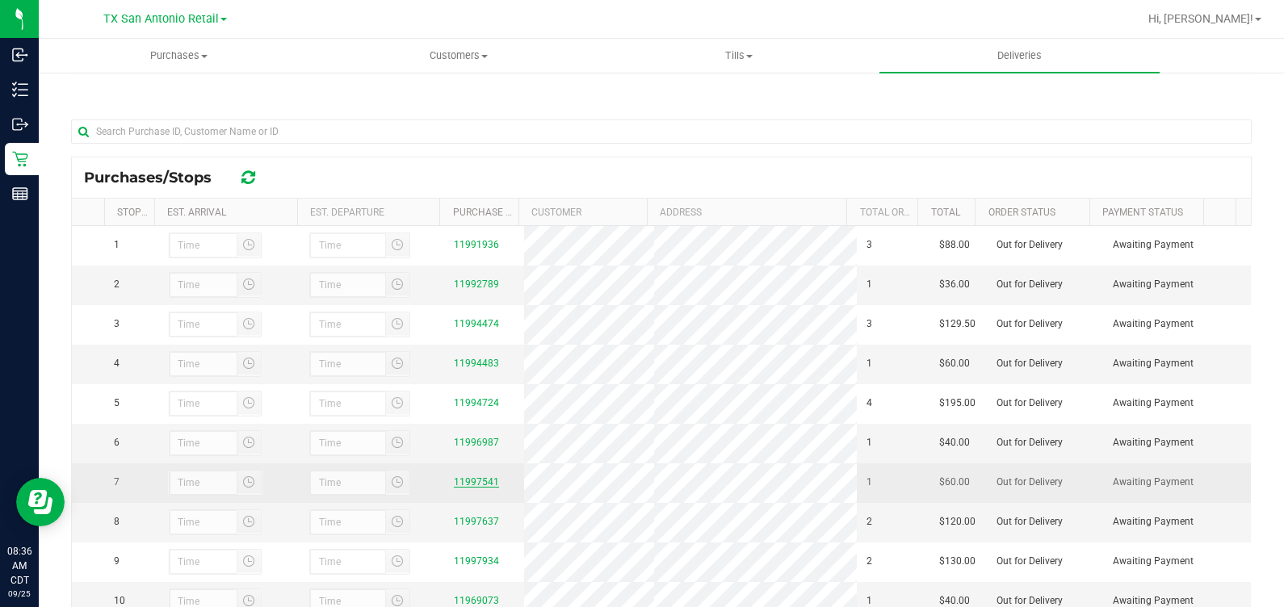
click at [484, 488] on link "11997541" at bounding box center [476, 481] width 45 height 11
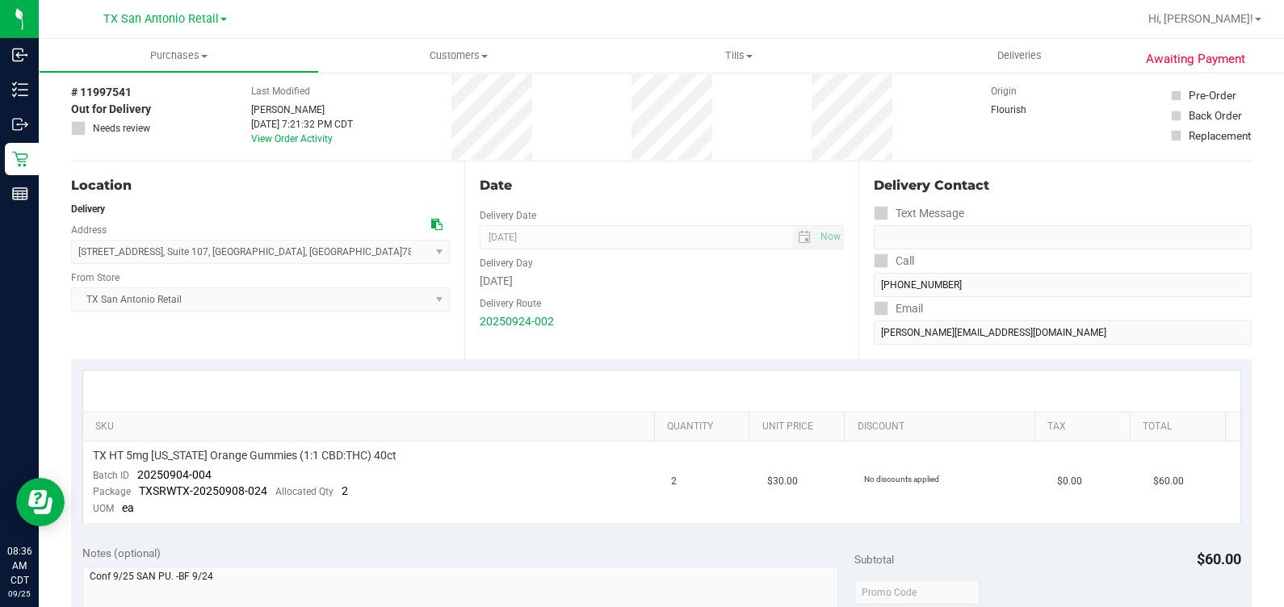
scroll to position [100, 0]
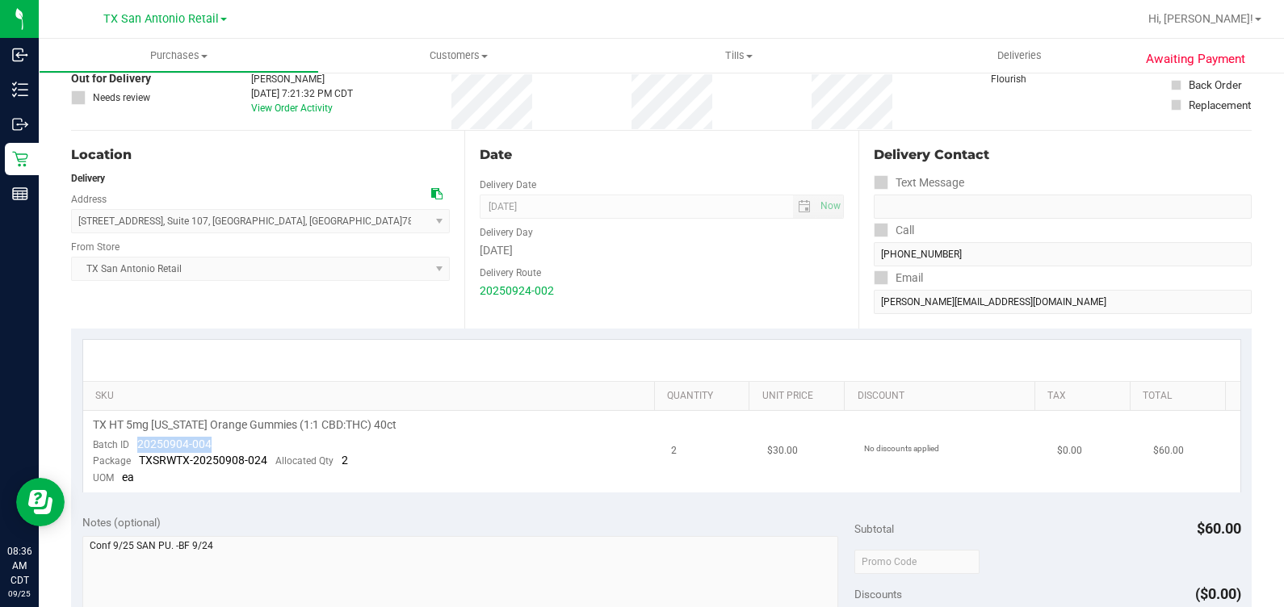
drag, startPoint x: 246, startPoint y: 446, endPoint x: 135, endPoint y: 443, distance: 111.5
click at [135, 443] on td "TX HT 5mg [US_STATE] Orange Gummies (1:1 CBD:THC) 40ct Batch ID 20250904-004 Pa…" at bounding box center [372, 452] width 579 height 82
click at [612, 259] on div "Delivery Route" at bounding box center [661, 270] width 363 height 23
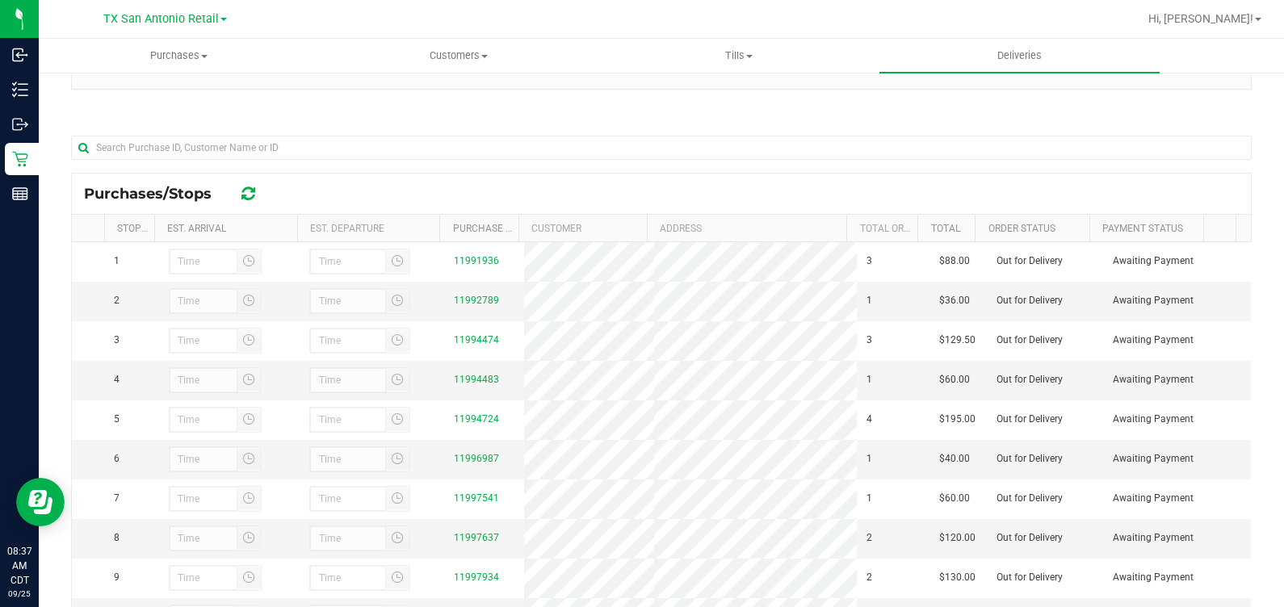
scroll to position [201, 0]
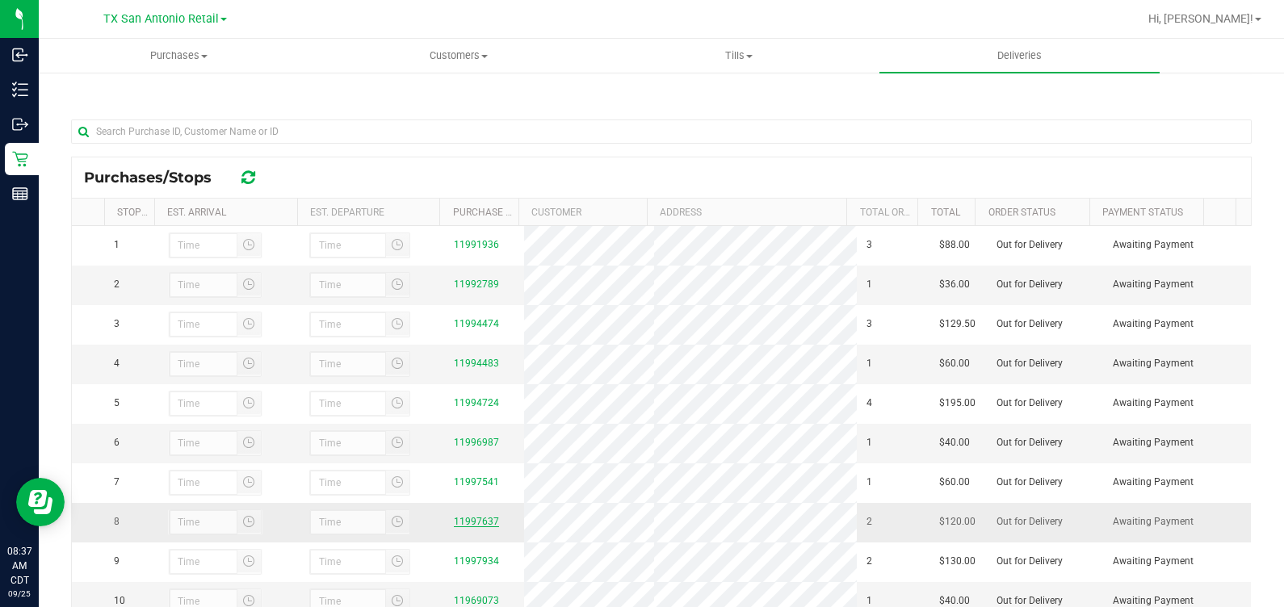
click at [456, 527] on link "11997637" at bounding box center [476, 521] width 45 height 11
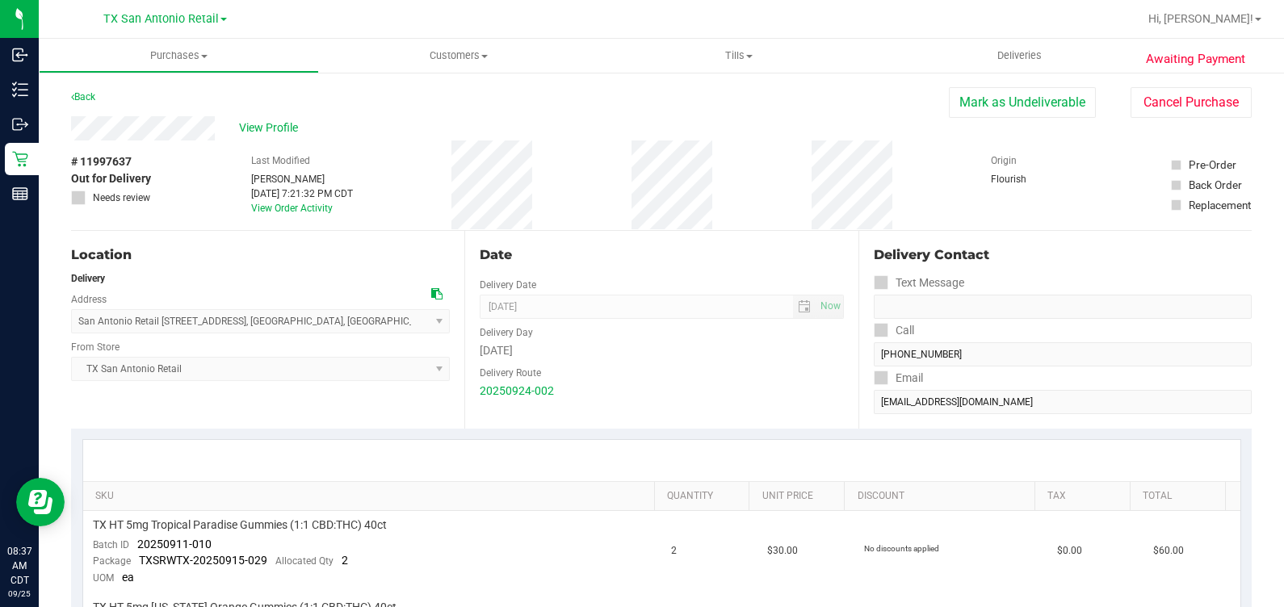
click at [219, 132] on div "View Profile" at bounding box center [510, 128] width 878 height 24
click at [145, 134] on div "View Profile" at bounding box center [510, 128] width 878 height 24
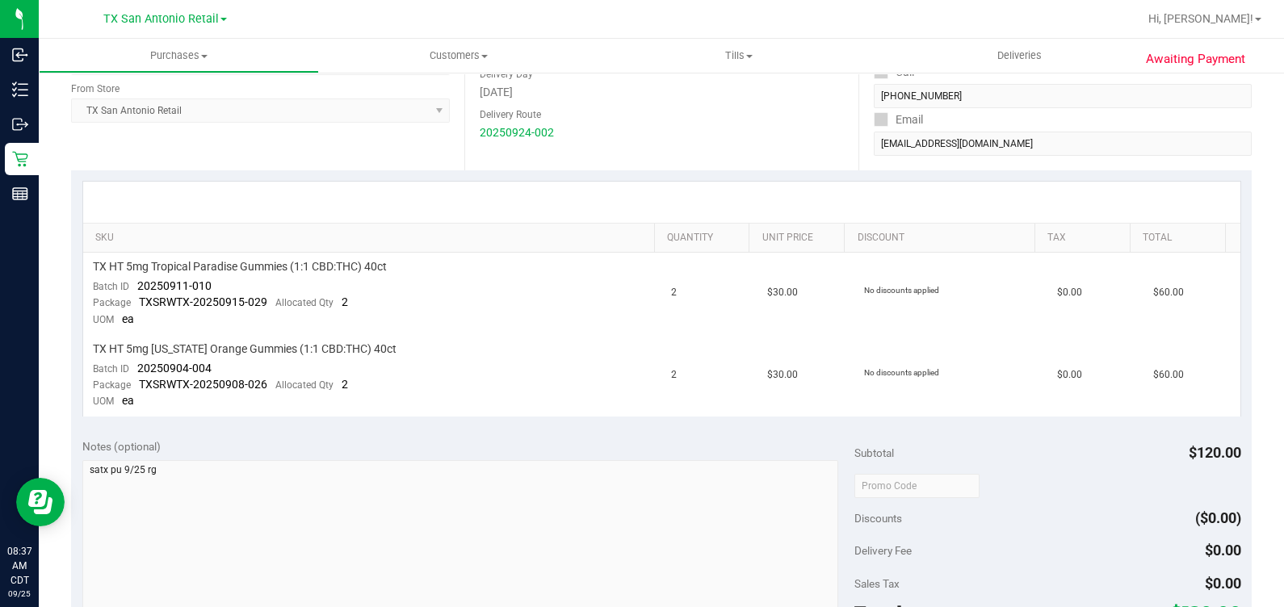
scroll to position [303, 0]
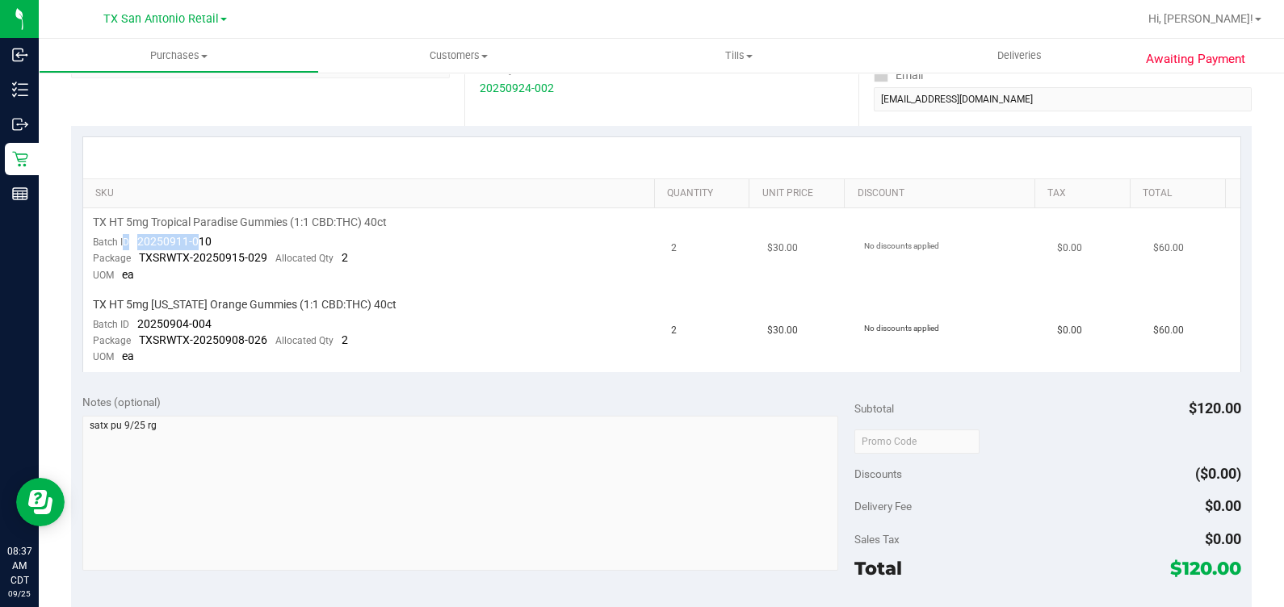
drag, startPoint x: 124, startPoint y: 241, endPoint x: 196, endPoint y: 241, distance: 71.9
click at [196, 241] on div "Batch ID 20250911-010" at bounding box center [152, 242] width 119 height 16
drag, startPoint x: 196, startPoint y: 241, endPoint x: 288, endPoint y: 291, distance: 104.1
click at [288, 291] on td "TX HT 5mg [US_STATE] Orange Gummies (1:1 CBD:THC) 40ct Batch ID 20250904-004 Pa…" at bounding box center [372, 332] width 579 height 82
drag, startPoint x: 235, startPoint y: 242, endPoint x: 135, endPoint y: 240, distance: 100.2
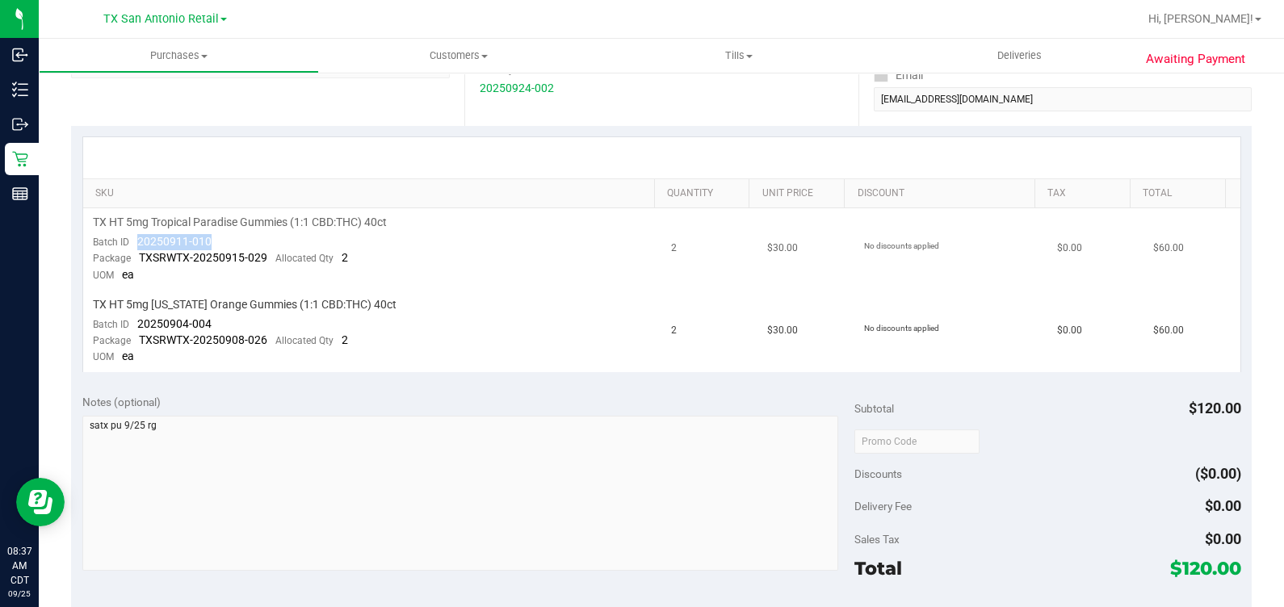
click at [135, 240] on td "TX HT 5mg Tropical Paradise Gummies (1:1 CBD:THC) 40ct Batch ID 20250911-010 Pa…" at bounding box center [372, 249] width 579 height 82
drag, startPoint x: 136, startPoint y: 322, endPoint x: 233, endPoint y: 319, distance: 97.0
click at [233, 319] on td "TX HT 5mg [US_STATE] Orange Gummies (1:1 CBD:THC) 40ct Batch ID 20250904-004 Pa…" at bounding box center [372, 332] width 579 height 82
click at [614, 198] on link "SKU" at bounding box center [371, 193] width 552 height 13
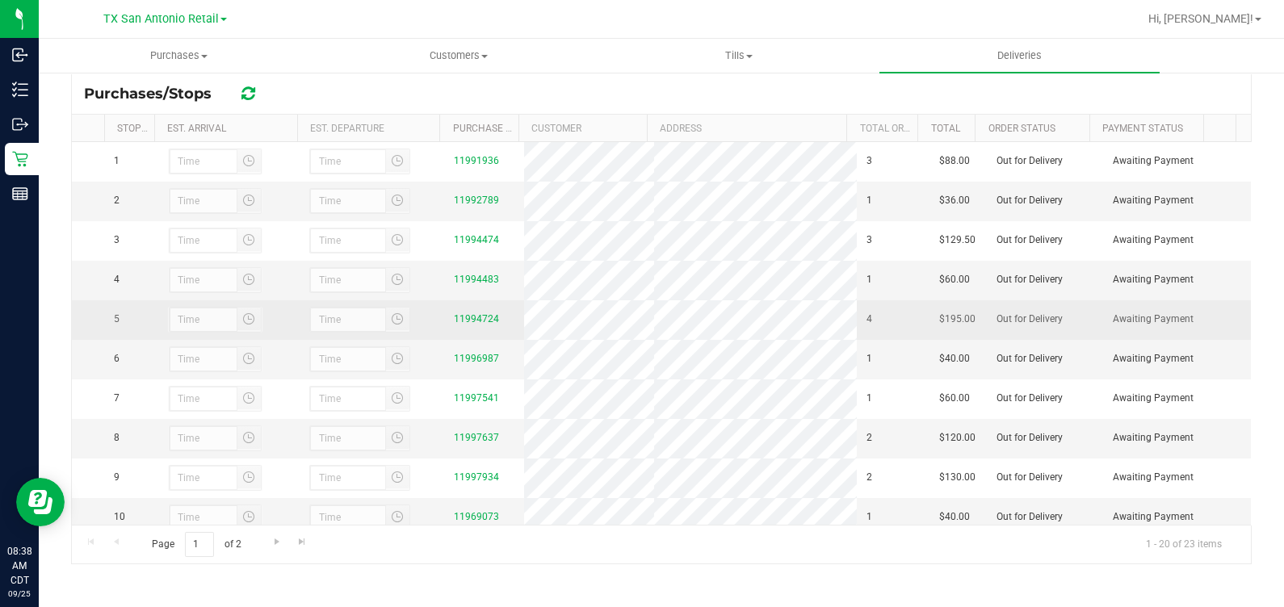
scroll to position [100, 0]
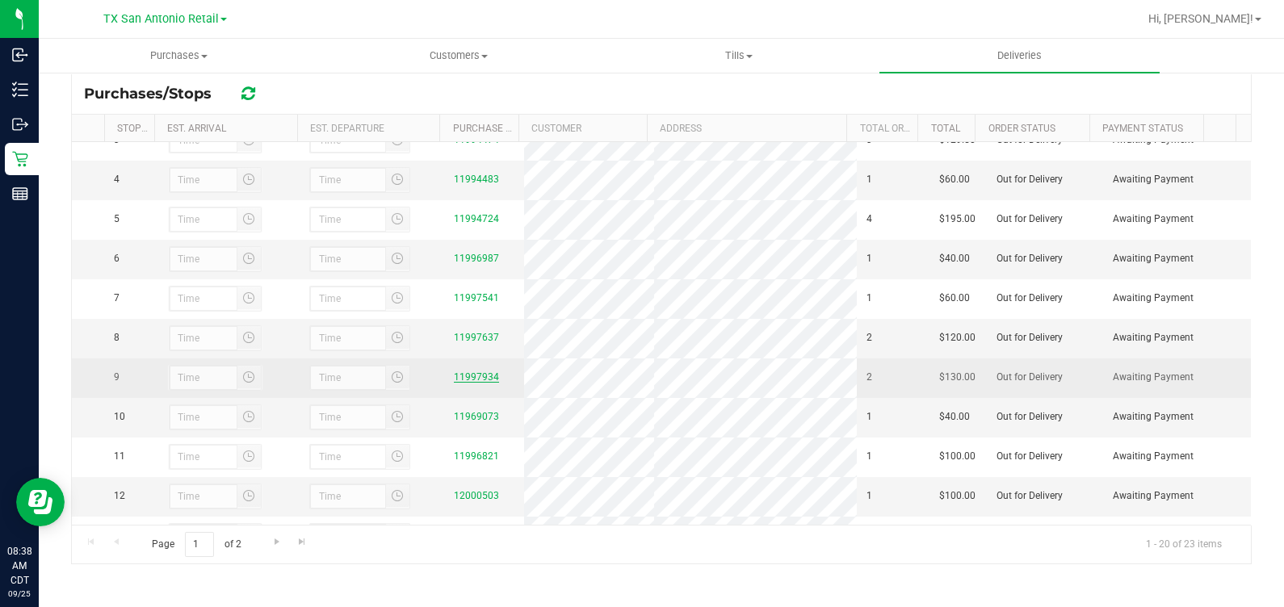
click at [480, 383] on link "11997934" at bounding box center [476, 376] width 45 height 11
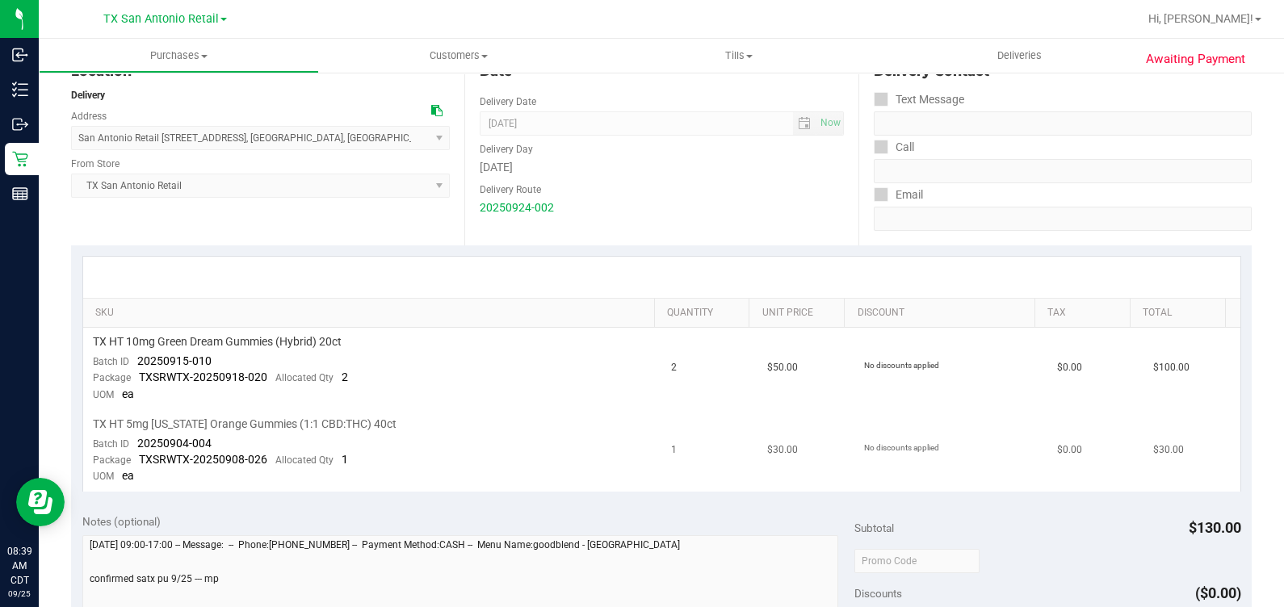
scroll to position [201, 0]
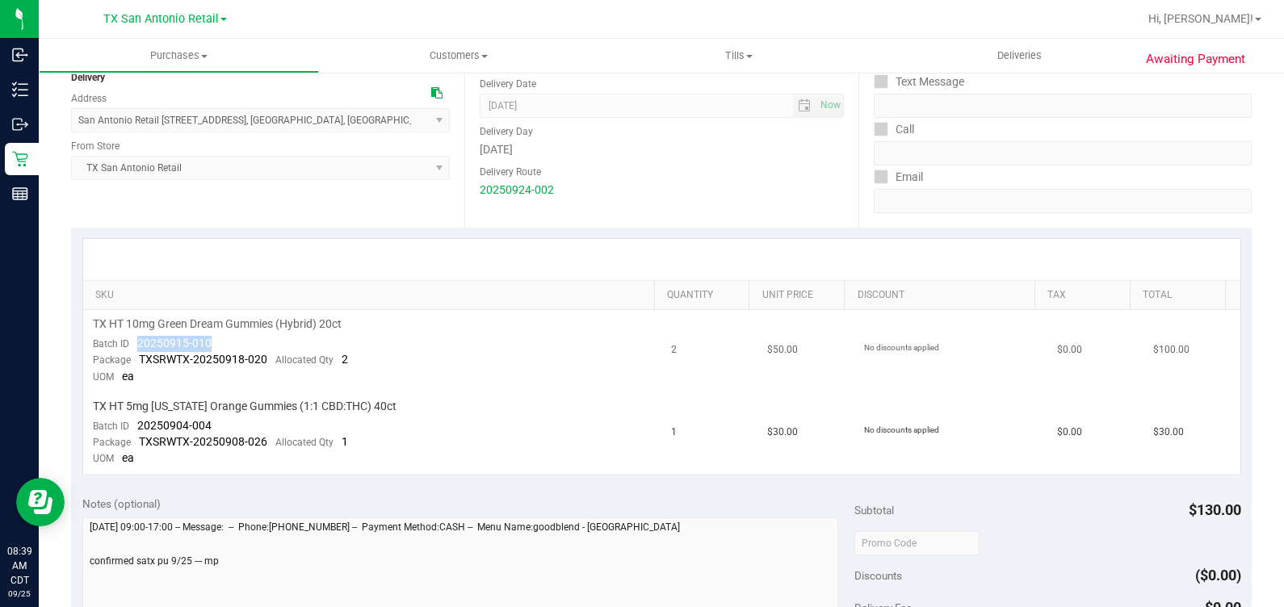
drag, startPoint x: 132, startPoint y: 341, endPoint x: 292, endPoint y: 342, distance: 159.9
click at [292, 342] on td "TX HT 10mg Green Dream Gummies (Hybrid) 20ct Batch ID 20250915-010 Package TXSR…" at bounding box center [372, 351] width 579 height 82
drag, startPoint x: 132, startPoint y: 423, endPoint x: 233, endPoint y: 418, distance: 101.1
click at [233, 418] on td "TX HT 5mg [US_STATE] Orange Gummies (1:1 CBD:THC) 40ct Batch ID 20250904-004 Pa…" at bounding box center [372, 433] width 579 height 82
click at [856, 271] on div at bounding box center [661, 259] width 1157 height 41
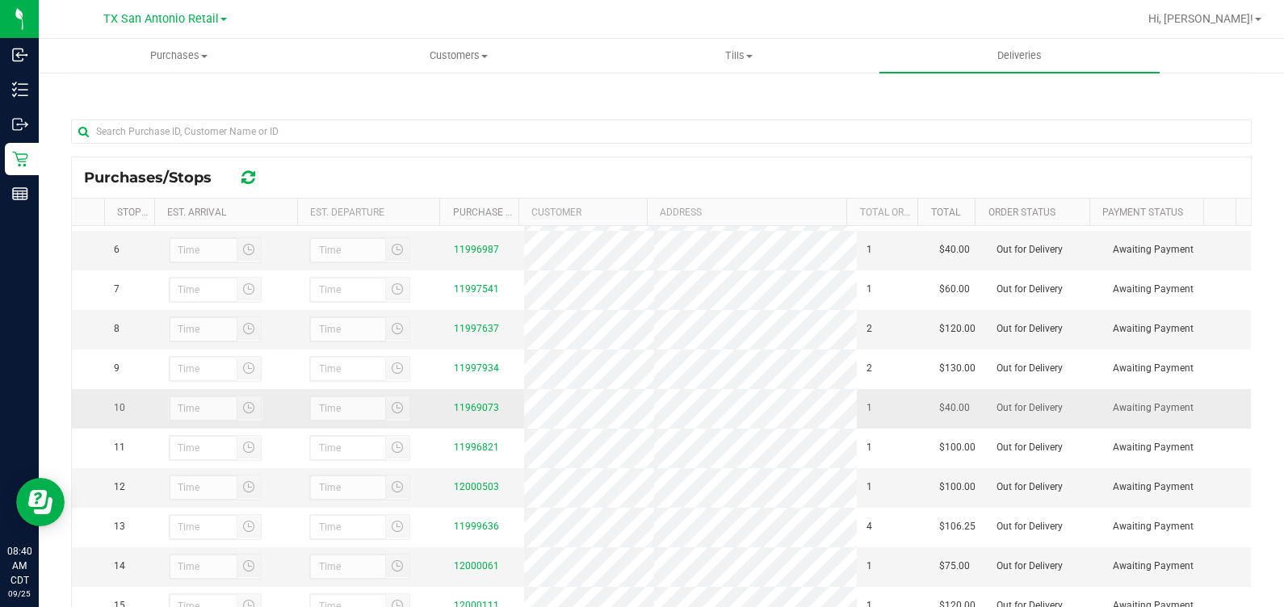
scroll to position [201, 0]
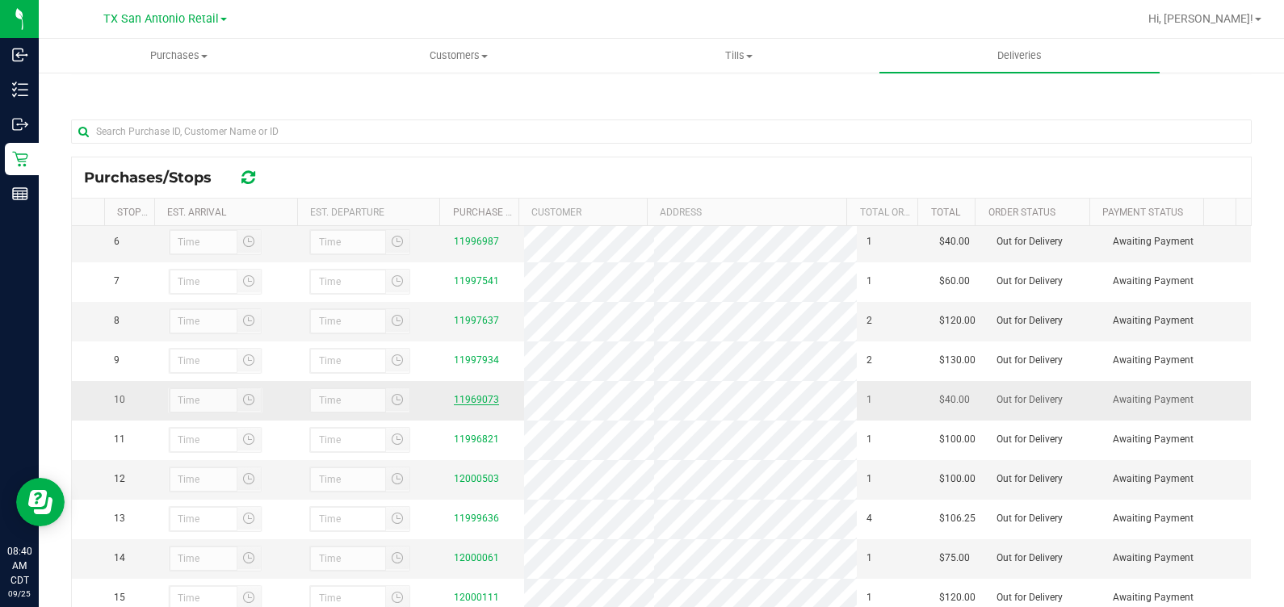
click at [476, 405] on link "11969073" at bounding box center [476, 399] width 45 height 11
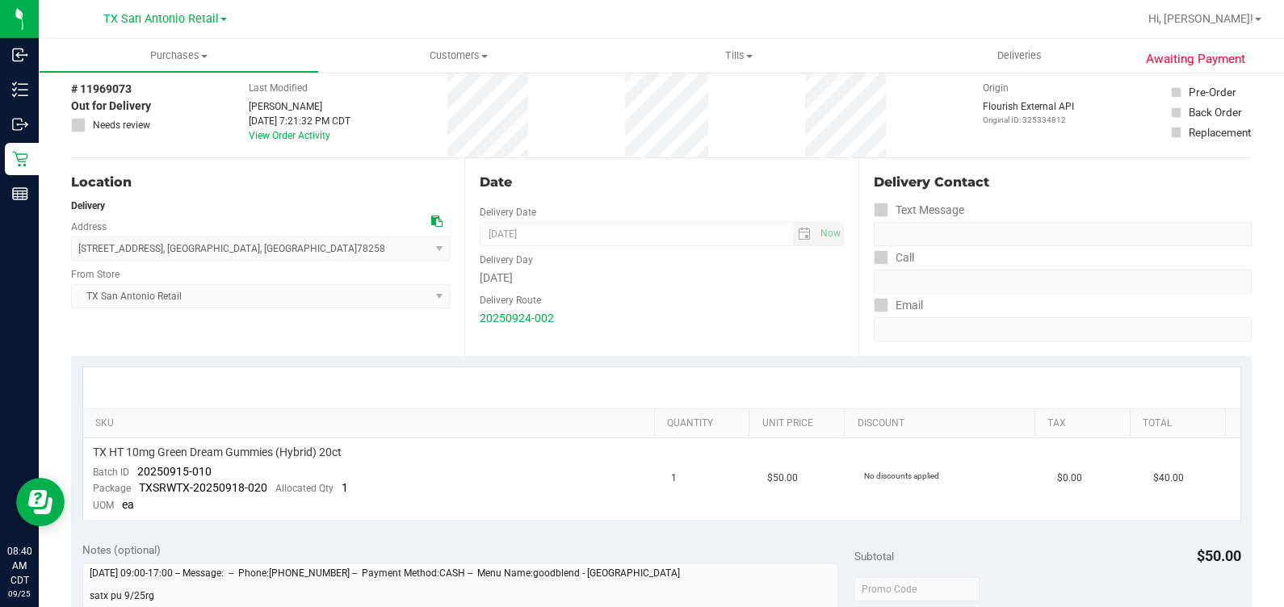
scroll to position [201, 0]
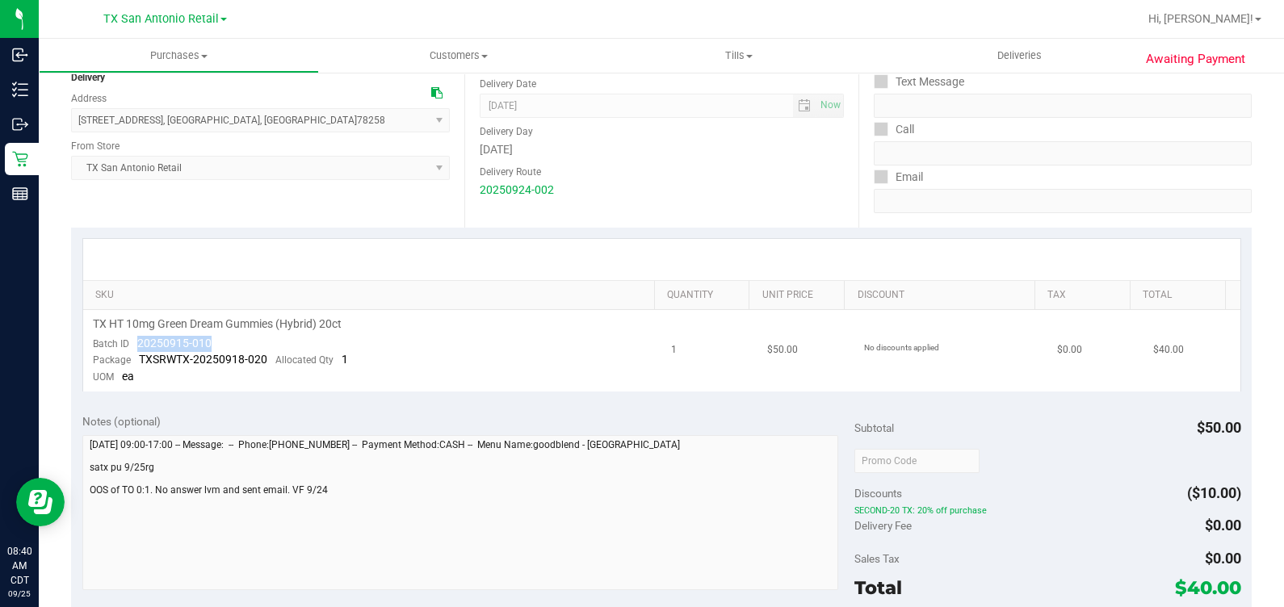
drag, startPoint x: 132, startPoint y: 339, endPoint x: 222, endPoint y: 339, distance: 90.5
click at [222, 339] on td "TX HT 10mg Green Dream Gummies (Hybrid) 20ct Batch ID 20250915-010 Package TXSR…" at bounding box center [372, 351] width 579 height 82
click at [949, 220] on div "Delivery Contact Text Message Call Email" at bounding box center [1054, 129] width 393 height 198
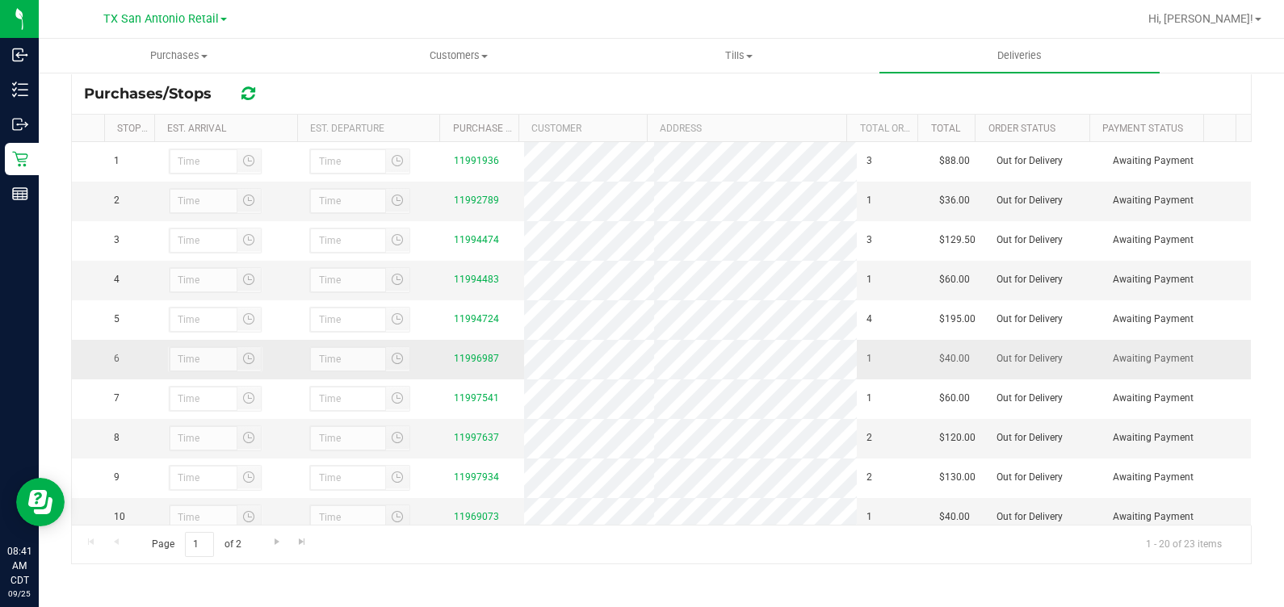
scroll to position [201, 0]
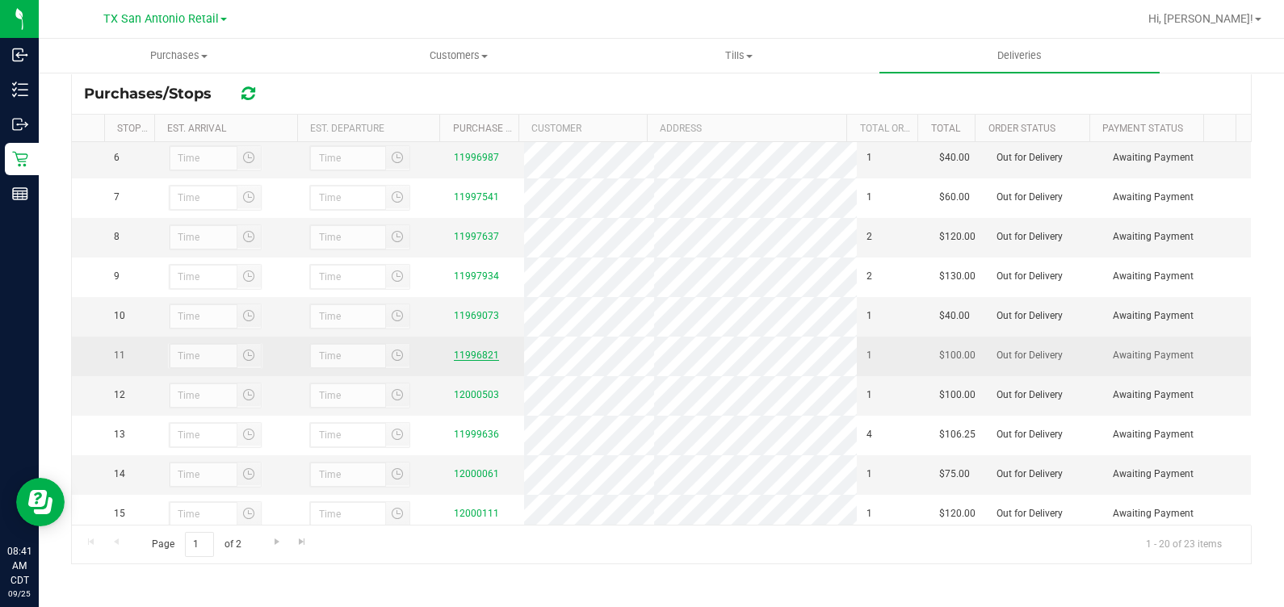
click at [472, 361] on link "11996821" at bounding box center [476, 355] width 45 height 11
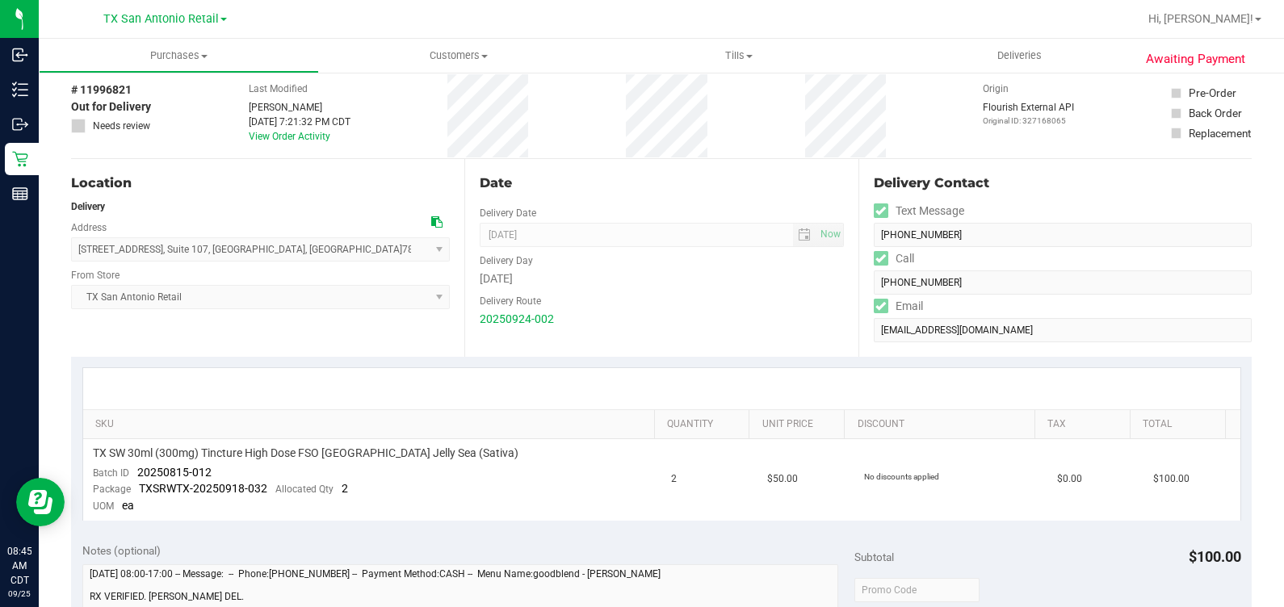
scroll to position [100, 0]
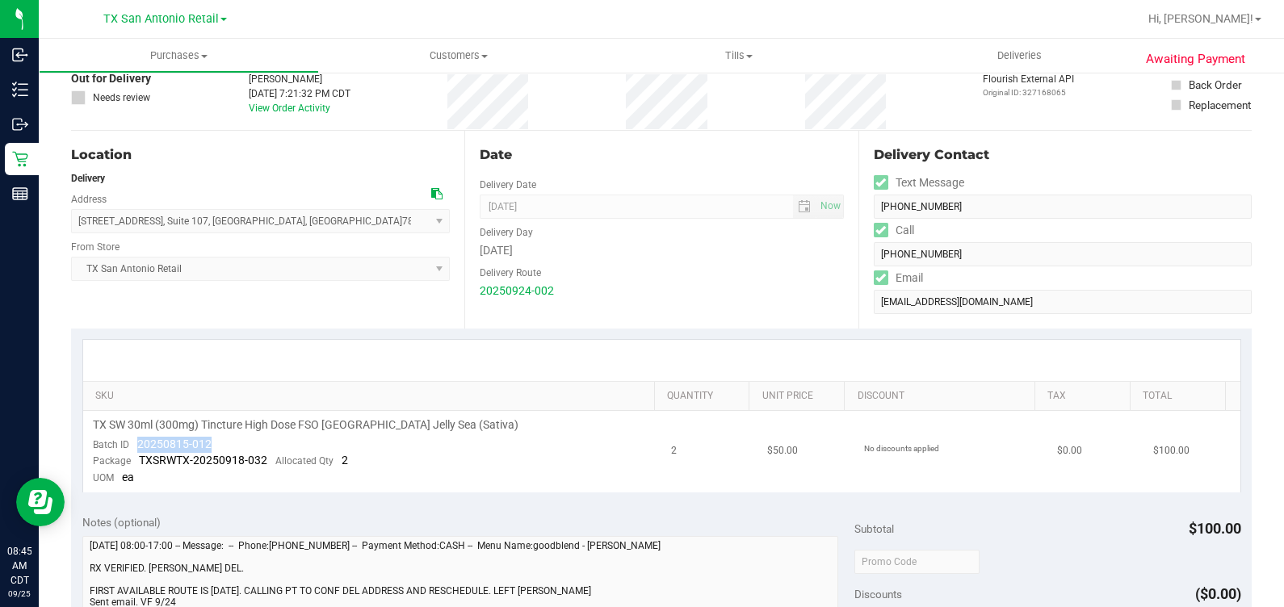
drag, startPoint x: 134, startPoint y: 442, endPoint x: 225, endPoint y: 434, distance: 90.7
click at [225, 434] on td "TX SW 30ml (300mg) Tincture High Dose FSO [GEOGRAPHIC_DATA] Jelly Sea (Sativa) …" at bounding box center [372, 452] width 579 height 82
click at [229, 439] on td "TX SW 30ml (300mg) Tincture High Dose FSO [GEOGRAPHIC_DATA] Jelly Sea (Sativa) …" at bounding box center [372, 452] width 579 height 82
drag, startPoint x: 238, startPoint y: 444, endPoint x: 129, endPoint y: 440, distance: 109.1
click at [129, 440] on td "TX SW 30ml (300mg) Tincture High Dose FSO [GEOGRAPHIC_DATA] Jelly Sea (Sativa) …" at bounding box center [372, 452] width 579 height 82
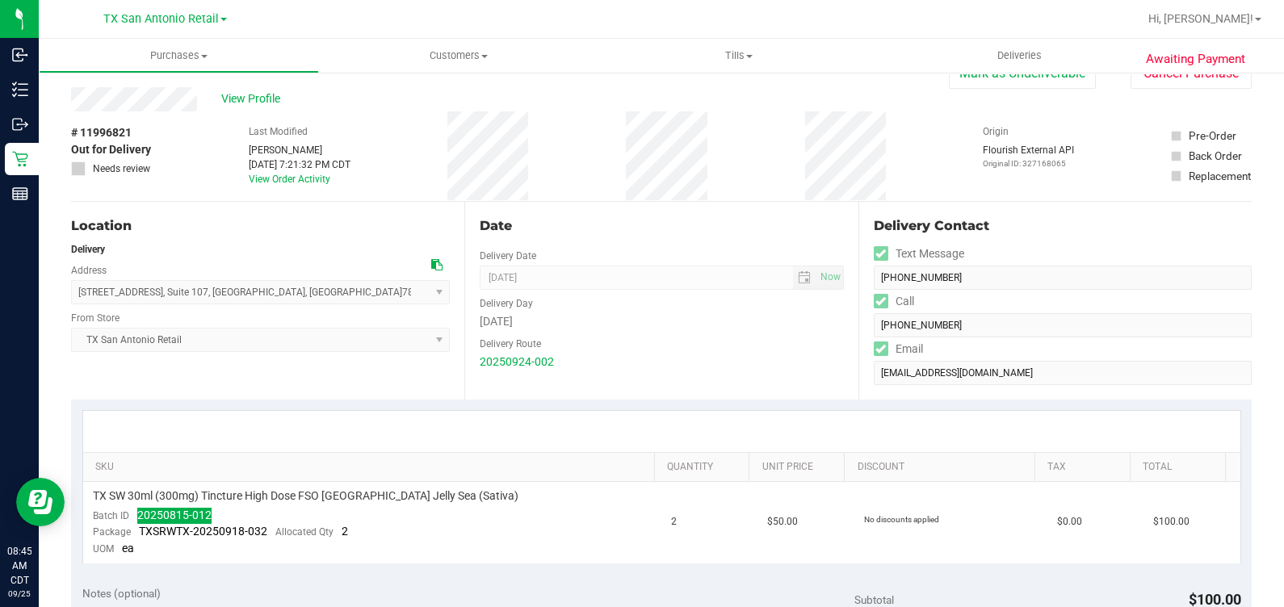
scroll to position [0, 0]
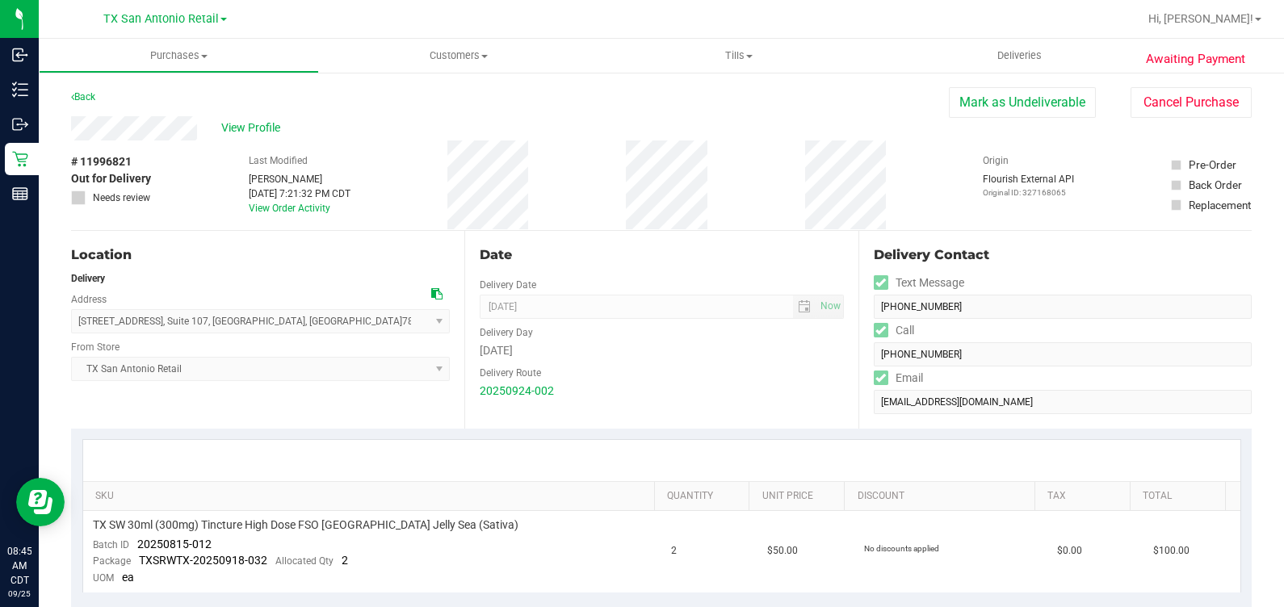
click at [724, 195] on div "# 11996821 Out for Delivery Needs review Last Modified [PERSON_NAME] [DATE] 7:2…" at bounding box center [661, 186] width 1181 height 90
click at [541, 142] on div "# 11996821 Out for Delivery Needs review Last Modified [PERSON_NAME] [DATE] 7:2…" at bounding box center [661, 186] width 1181 height 90
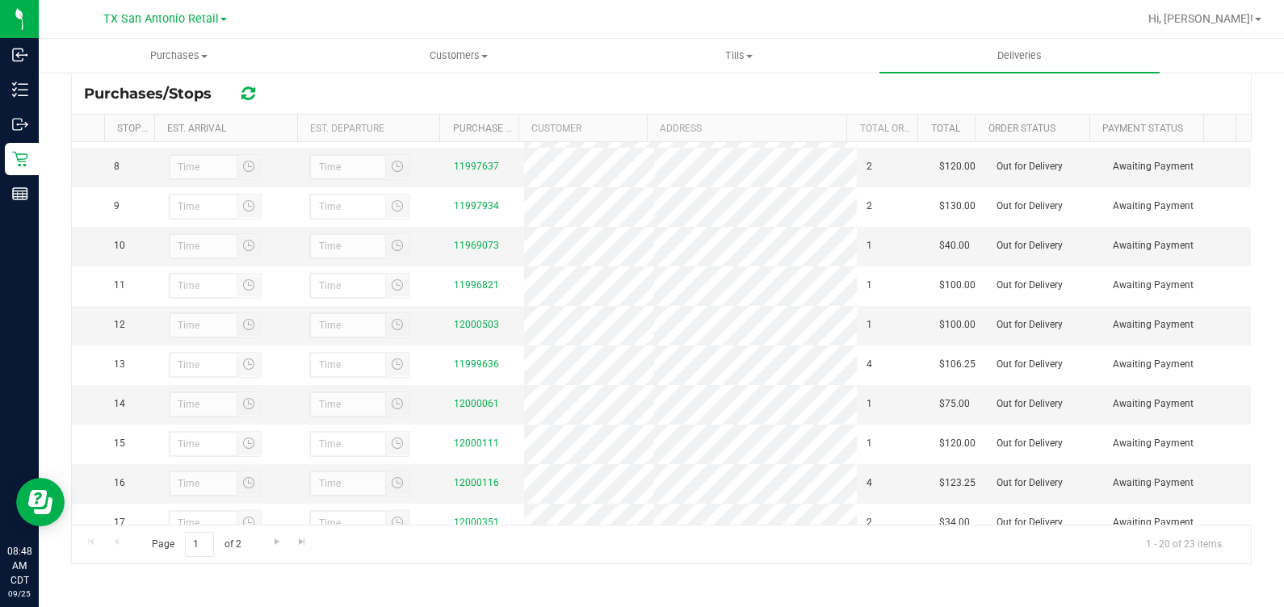
scroll to position [303, 0]
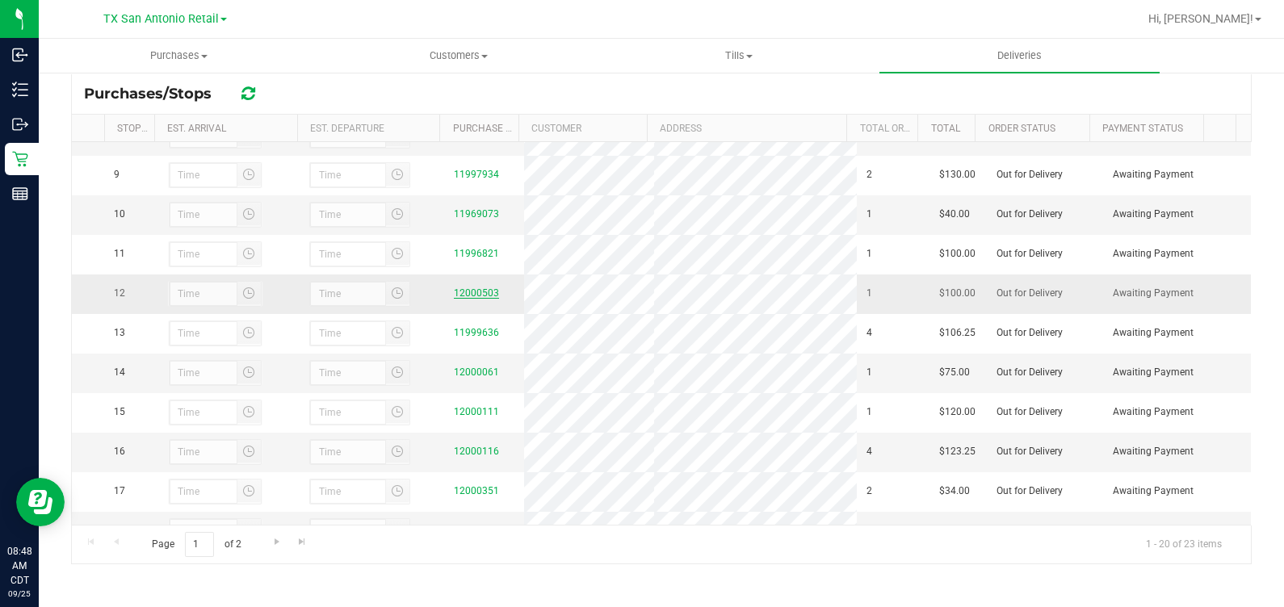
click at [476, 299] on link "12000503" at bounding box center [476, 293] width 45 height 11
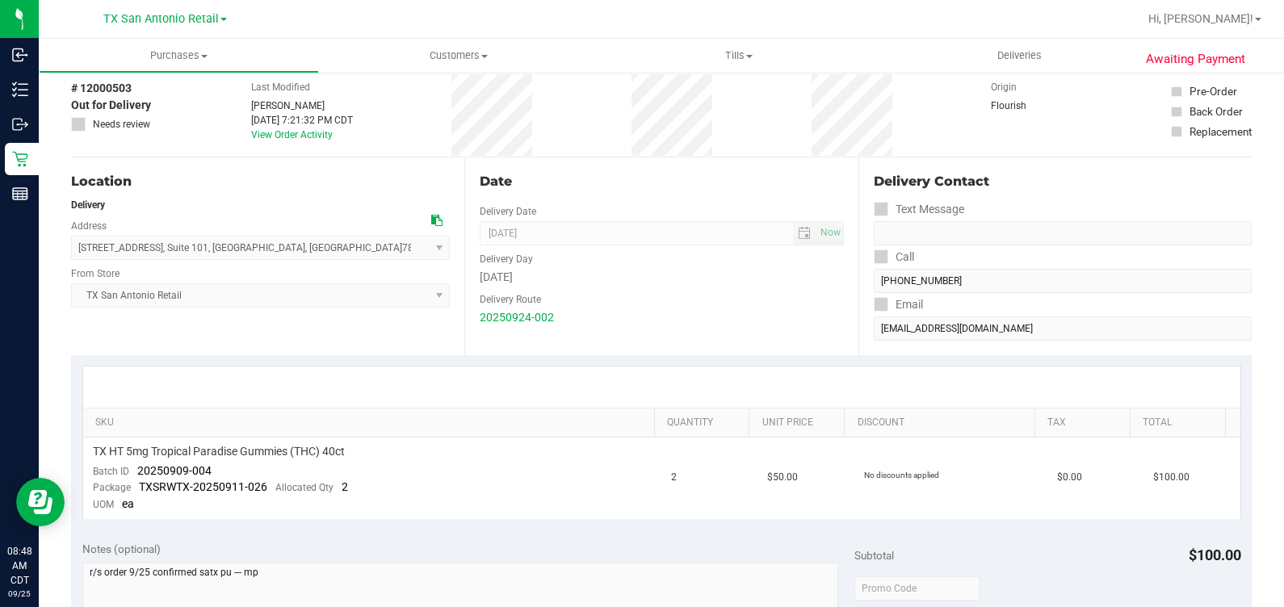
scroll to position [100, 0]
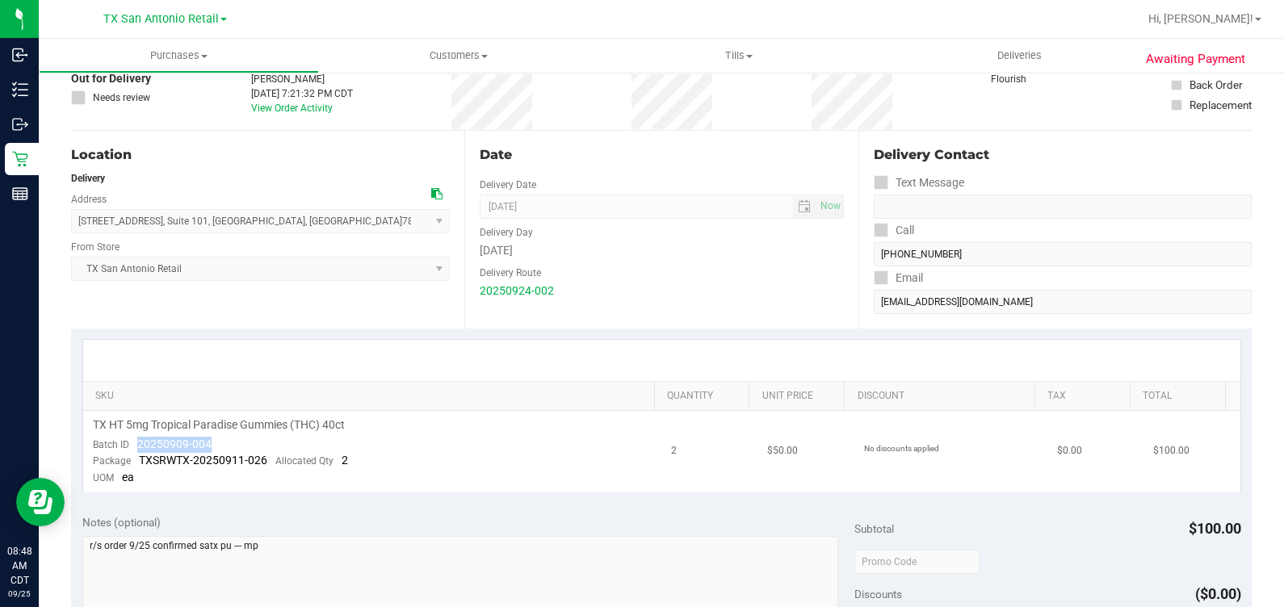
drag, startPoint x: 130, startPoint y: 441, endPoint x: 266, endPoint y: 440, distance: 135.7
click at [266, 440] on td "TX HT 5mg Tropical Paradise Gummies (THC) 40ct Batch ID 20250909-004 Package TX…" at bounding box center [372, 452] width 579 height 82
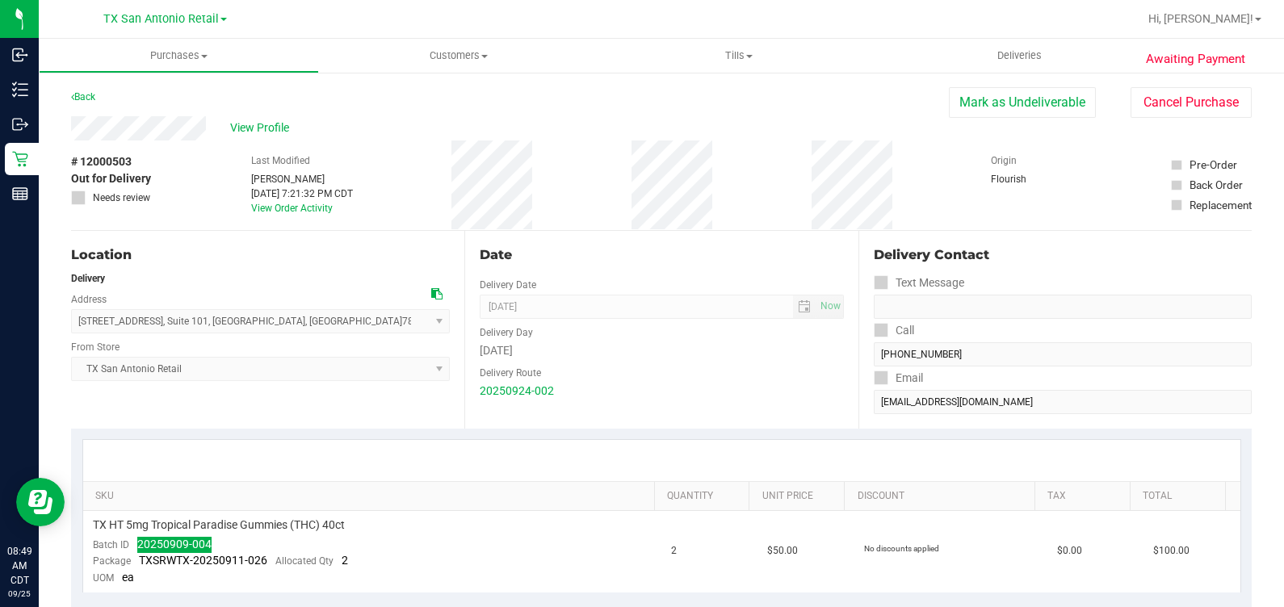
click at [584, 178] on div "# 12000503 Out for Delivery Needs review Last Modified [PERSON_NAME] [DATE] 7:2…" at bounding box center [661, 186] width 1181 height 90
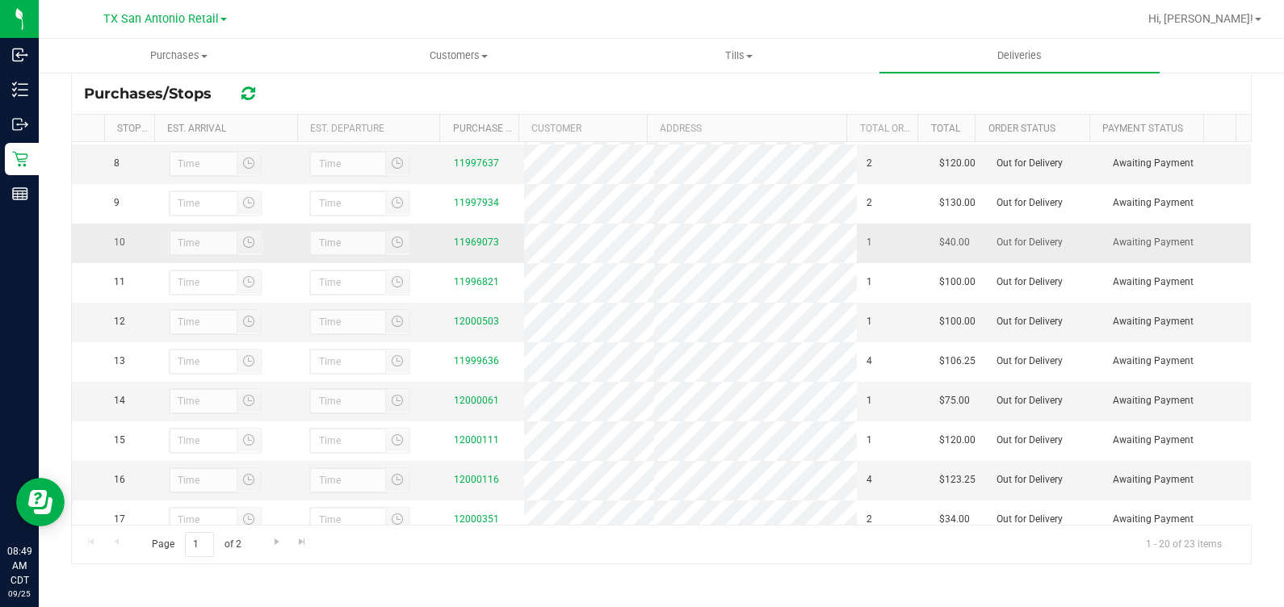
scroll to position [303, 0]
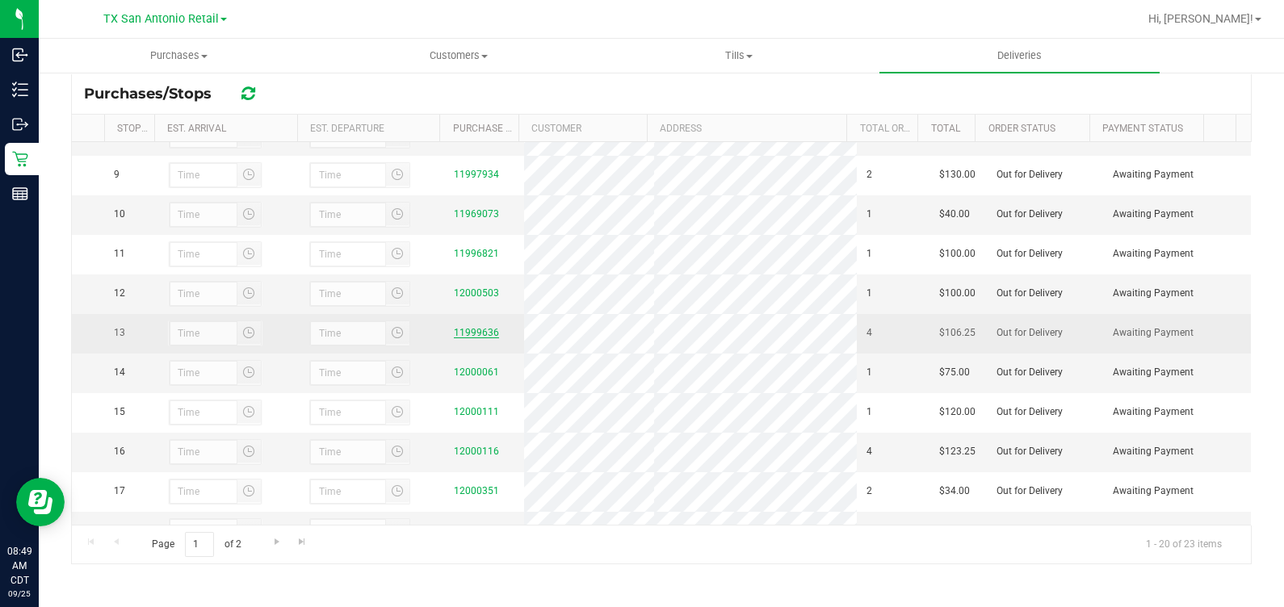
click at [471, 338] on link "11999636" at bounding box center [476, 332] width 45 height 11
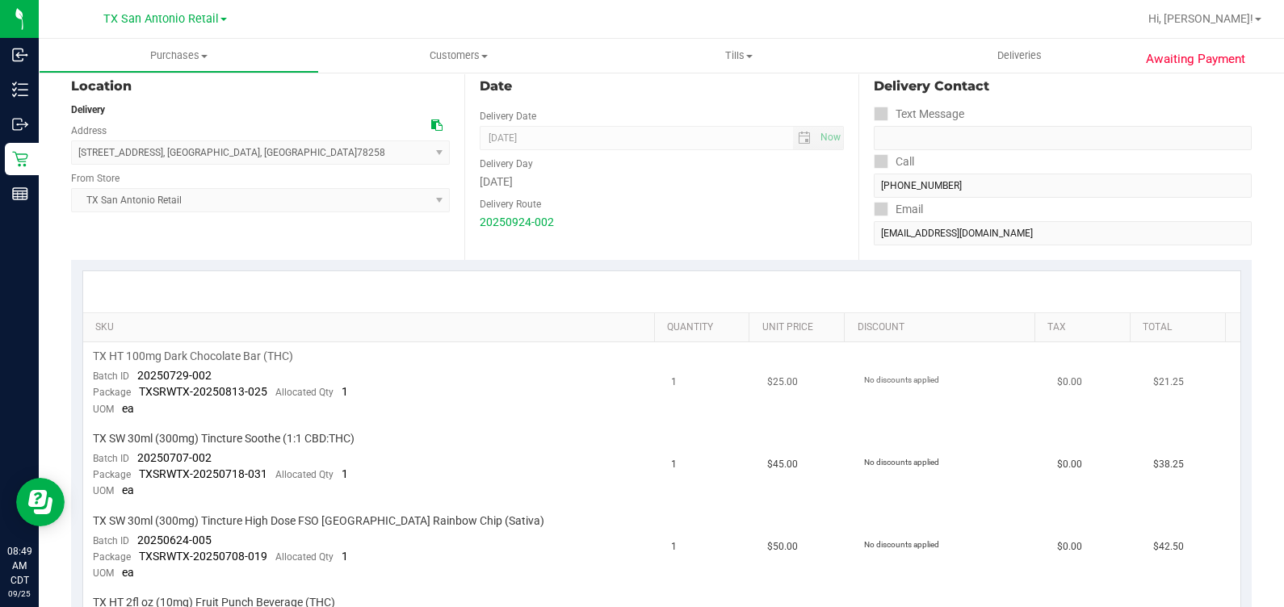
scroll to position [201, 0]
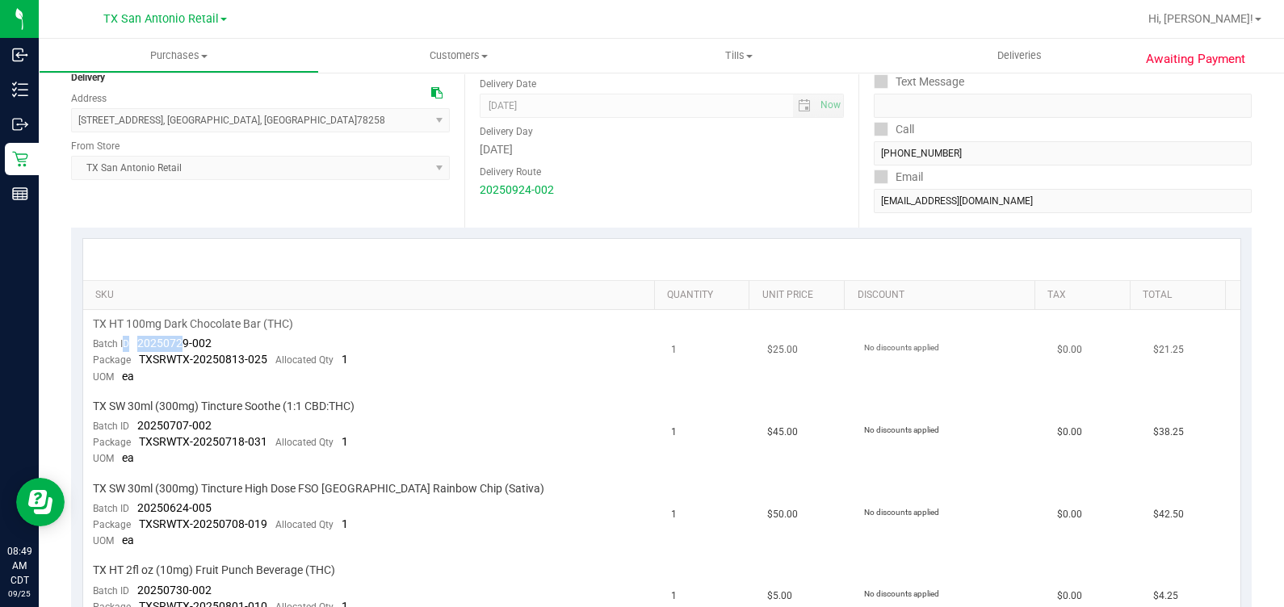
drag, startPoint x: 123, startPoint y: 344, endPoint x: 182, endPoint y: 342, distance: 59.0
click at [182, 342] on div "Batch ID 20250729-002" at bounding box center [152, 344] width 119 height 16
drag, startPoint x: 182, startPoint y: 342, endPoint x: 409, endPoint y: 400, distance: 235.1
click at [409, 400] on div "TX SW 30ml (300mg) Tincture Soothe (1:1 CBD:THC)" at bounding box center [373, 406] width 560 height 15
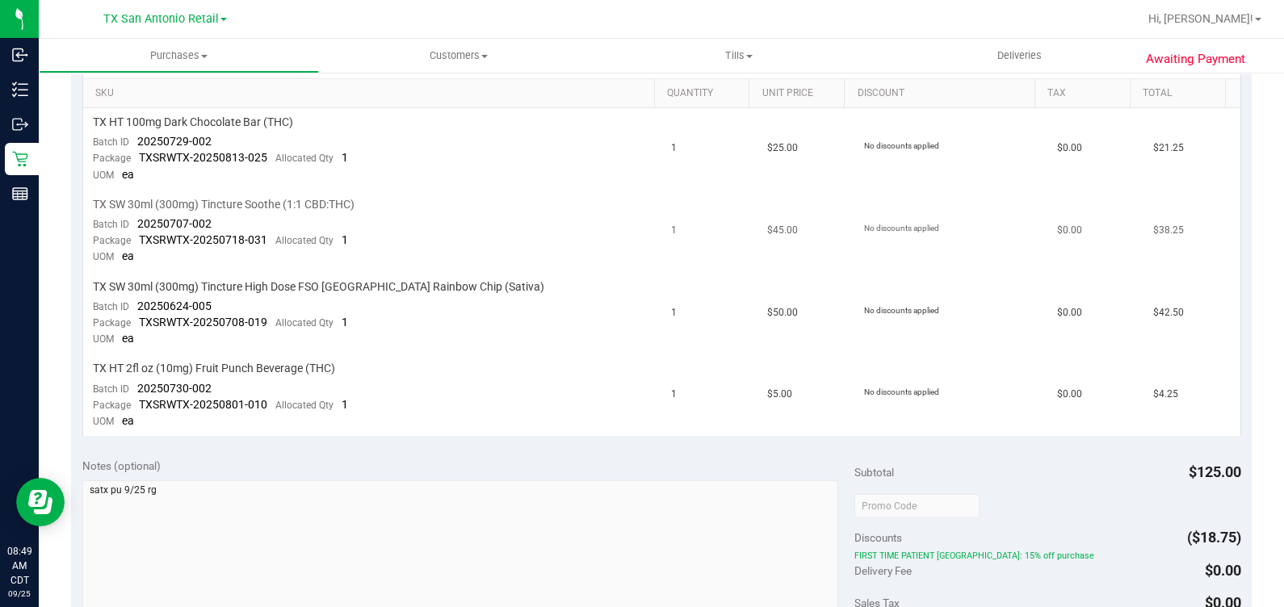
scroll to position [303, 0]
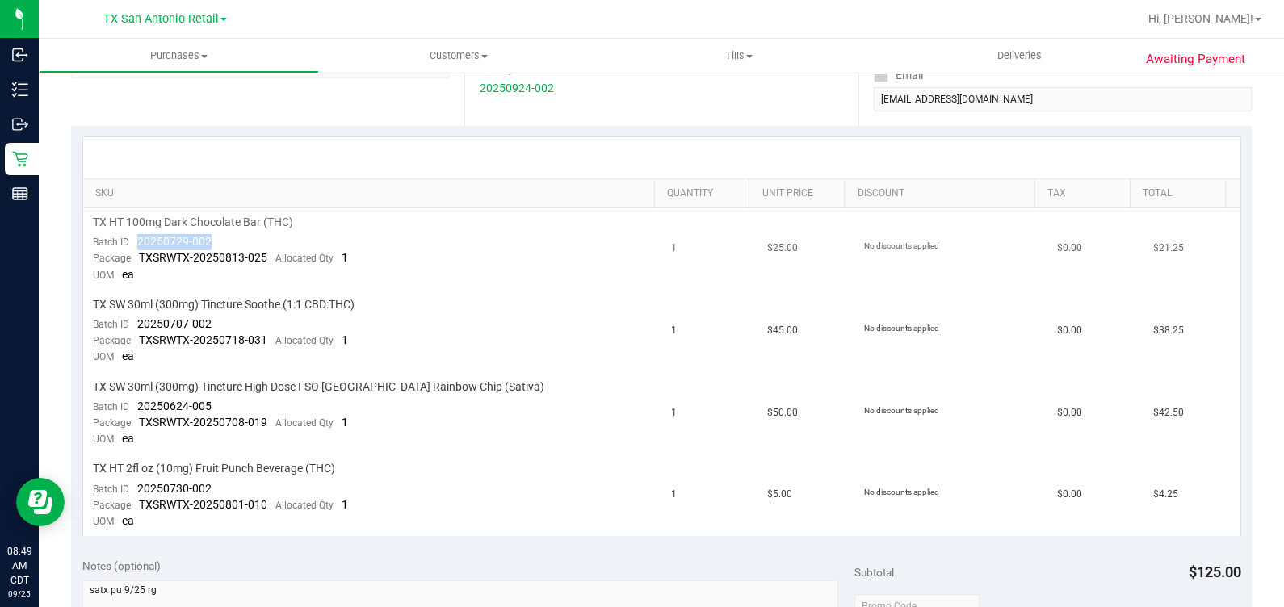
drag, startPoint x: 229, startPoint y: 238, endPoint x: 132, endPoint y: 246, distance: 97.2
click at [132, 246] on td "TX HT 100mg Dark Chocolate Bar (THC) Batch ID 20250729-002 Package TXSRWTX-2025…" at bounding box center [372, 249] width 579 height 82
drag, startPoint x: 129, startPoint y: 322, endPoint x: 220, endPoint y: 324, distance: 90.5
click at [220, 324] on td "TX SW 30ml (300mg) Tincture Soothe (1:1 CBD:THC) Batch ID 20250707-002 Package …" at bounding box center [372, 332] width 579 height 82
drag, startPoint x: 254, startPoint y: 408, endPoint x: 132, endPoint y: 410, distance: 121.2
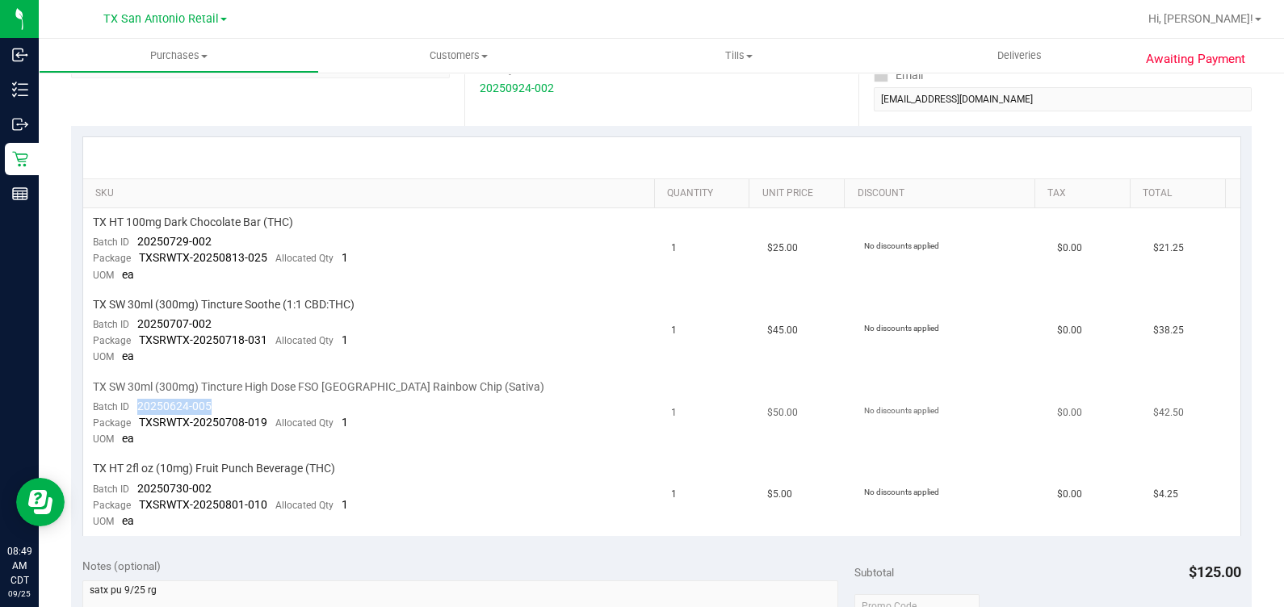
click at [132, 410] on td "TX SW 30ml (300mg) Tincture High Dose FSO [GEOGRAPHIC_DATA] Rainbow Chip (Sativ…" at bounding box center [372, 414] width 579 height 82
drag, startPoint x: 246, startPoint y: 492, endPoint x: 126, endPoint y: 490, distance: 119.5
click at [125, 492] on td "TX HT 2fl oz (10mg) Fruit Punch Beverage (THC) Batch ID 20250730-002 Package TX…" at bounding box center [372, 496] width 579 height 82
click at [894, 219] on td "No discounts applied" at bounding box center [950, 249] width 193 height 82
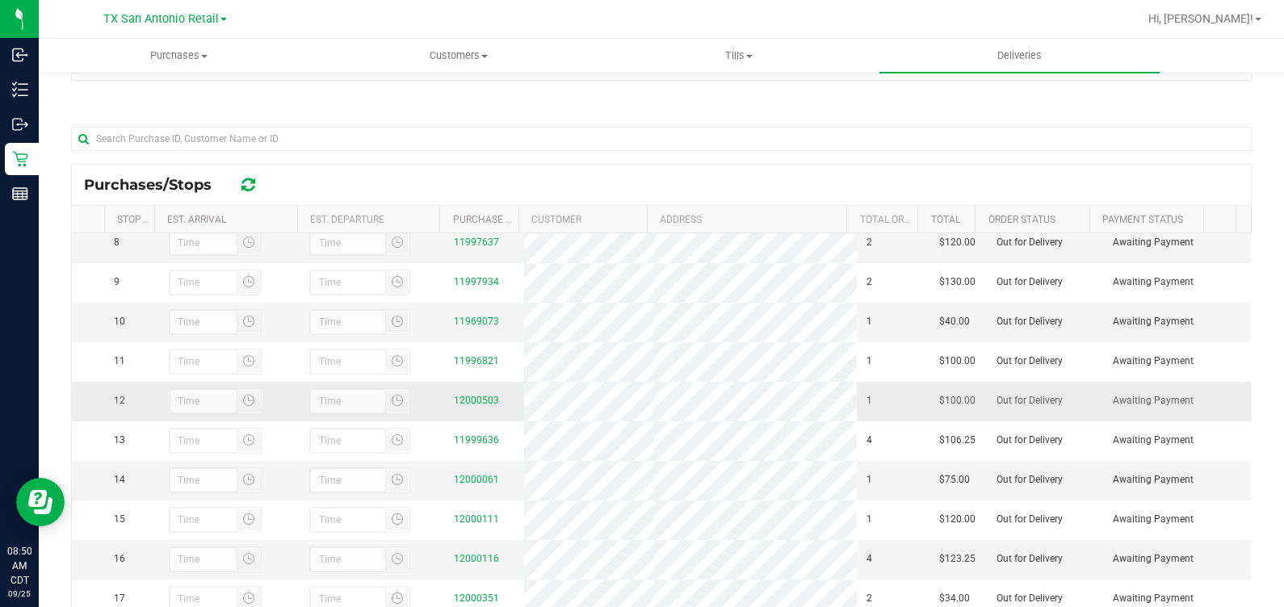
scroll to position [403, 0]
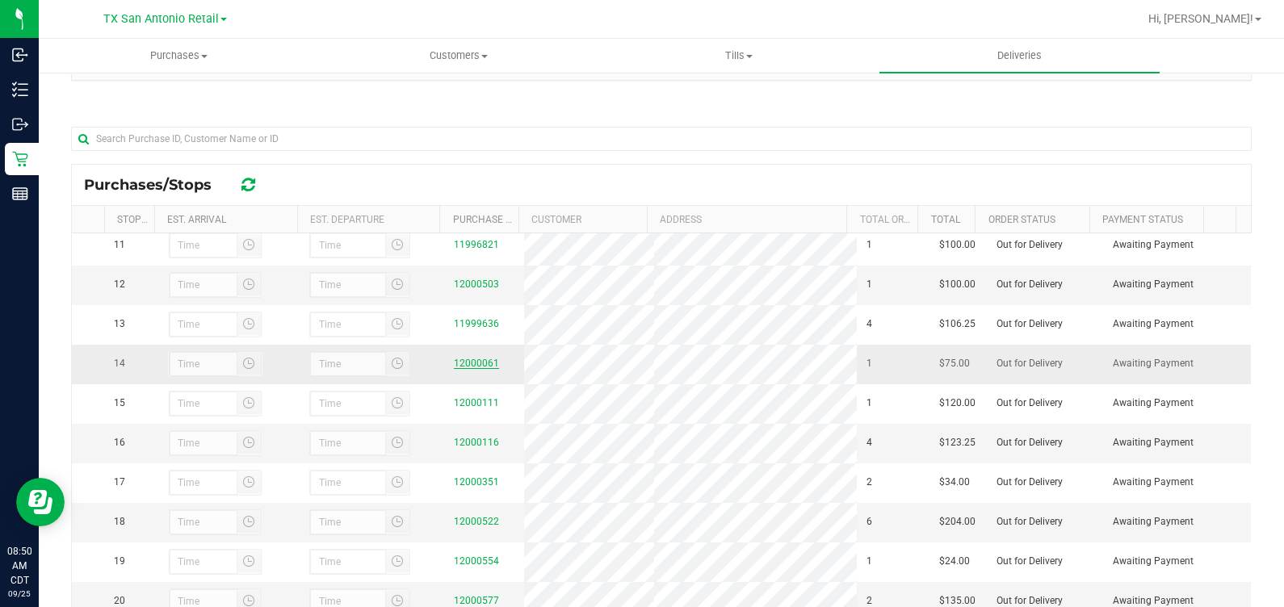
click at [471, 369] on link "12000061" at bounding box center [476, 363] width 45 height 11
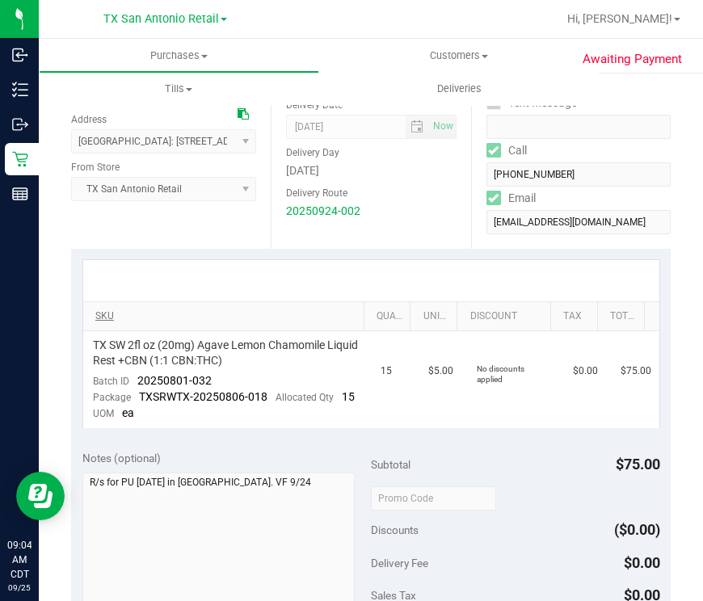
scroll to position [201, 0]
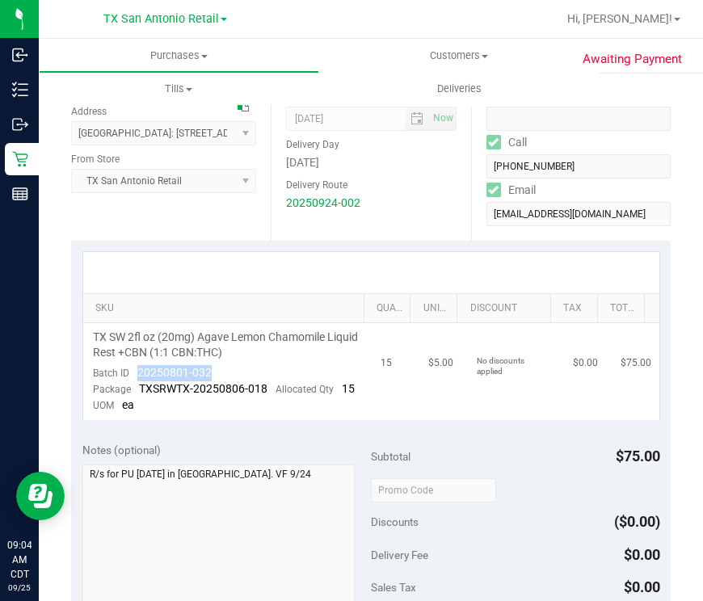
drag, startPoint x: 238, startPoint y: 365, endPoint x: 136, endPoint y: 371, distance: 102.0
click at [136, 371] on td "TX SW 2fl oz (20mg) Agave Lemon Chamomile Liquid Rest +CBN (1:1 CBN:THC) Batch …" at bounding box center [227, 371] width 288 height 97
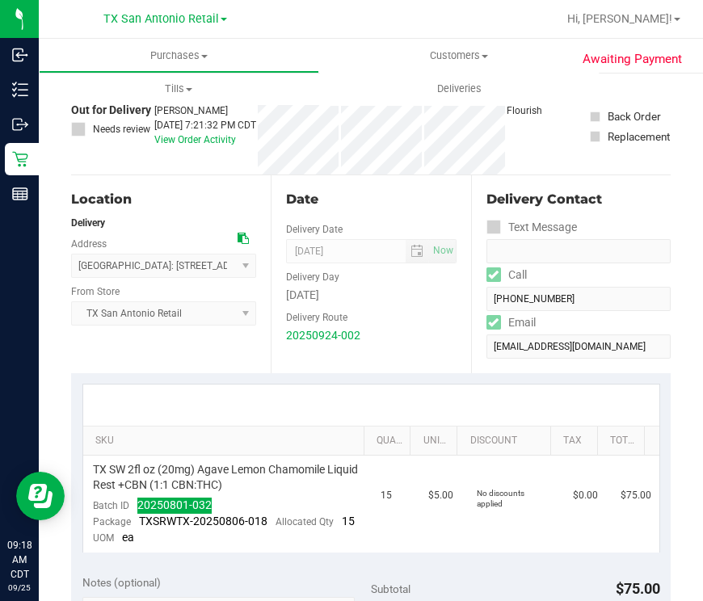
scroll to position [100, 0]
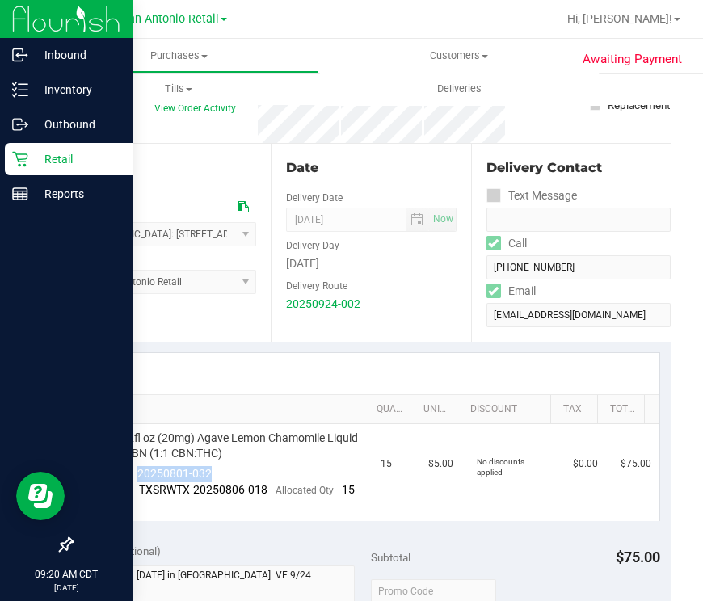
click at [48, 155] on p "Retail" at bounding box center [76, 158] width 97 height 19
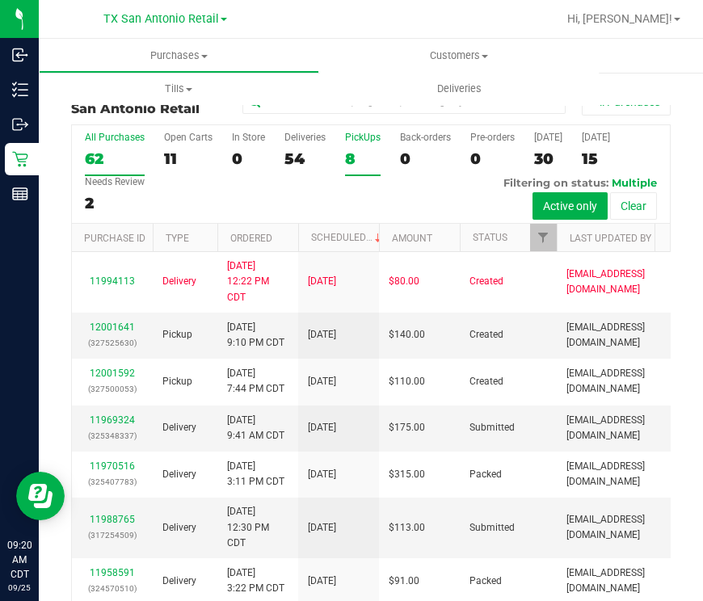
click at [359, 162] on div "8" at bounding box center [363, 158] width 36 height 19
click at [0, 0] on input "PickUps 8" at bounding box center [0, 0] width 0 height 0
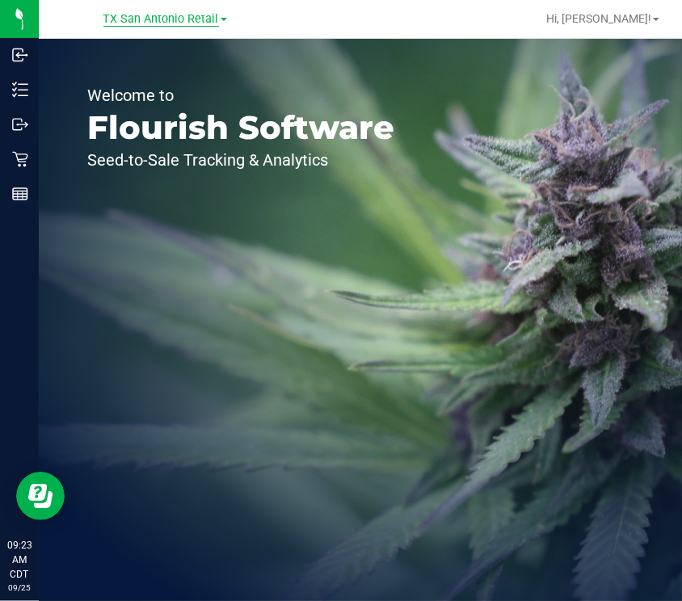
click at [190, 18] on span "TX San Antonio Retail" at bounding box center [160, 19] width 115 height 15
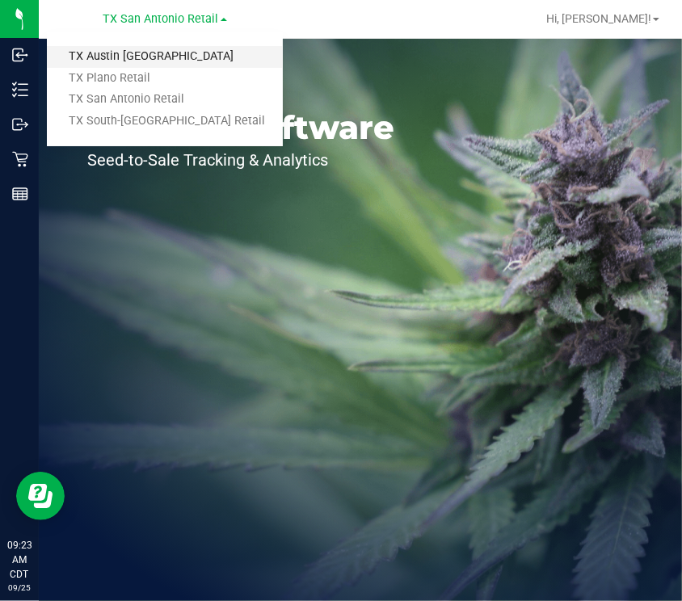
click at [154, 61] on link "TX Austin [GEOGRAPHIC_DATA]" at bounding box center [165, 57] width 236 height 22
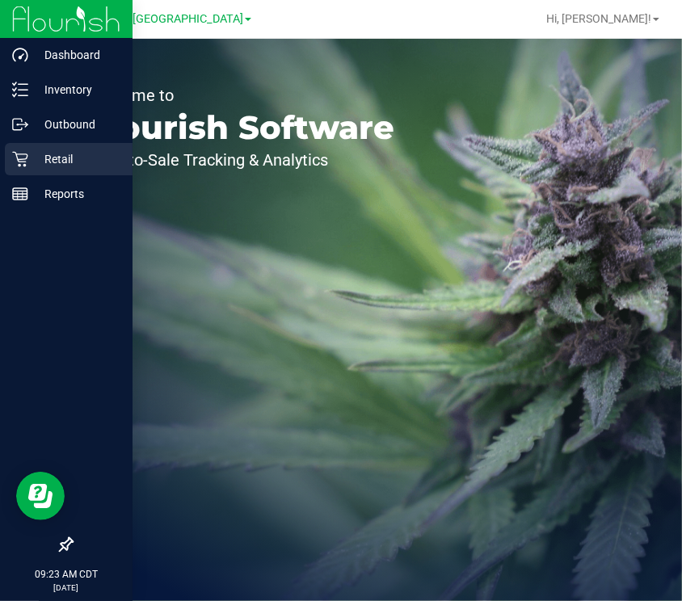
click at [20, 166] on icon at bounding box center [20, 159] width 16 height 16
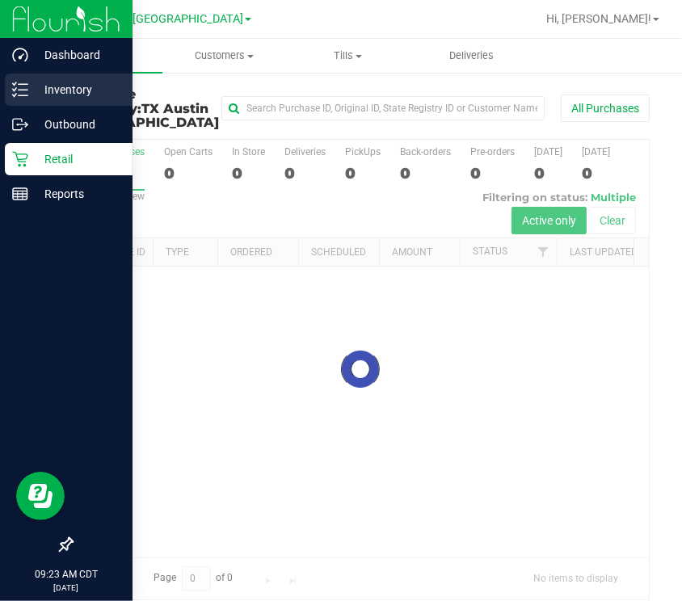
click at [36, 87] on p "Inventory" at bounding box center [76, 89] width 97 height 19
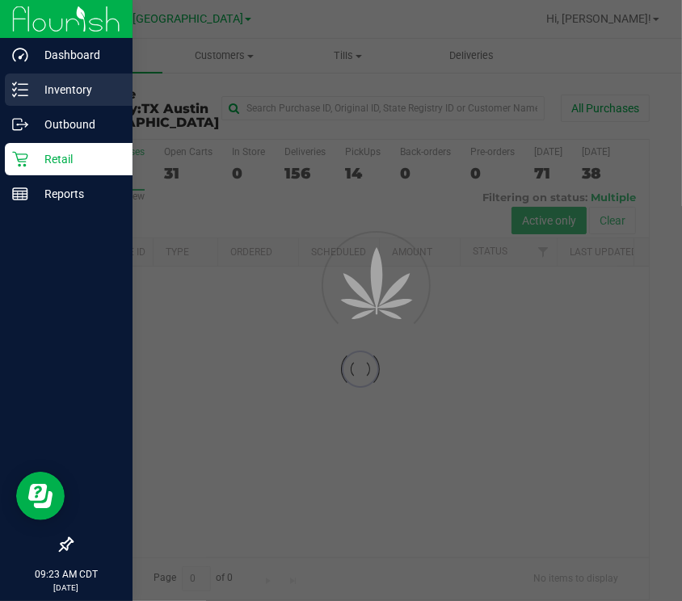
click at [36, 87] on p "Inventory" at bounding box center [76, 89] width 97 height 19
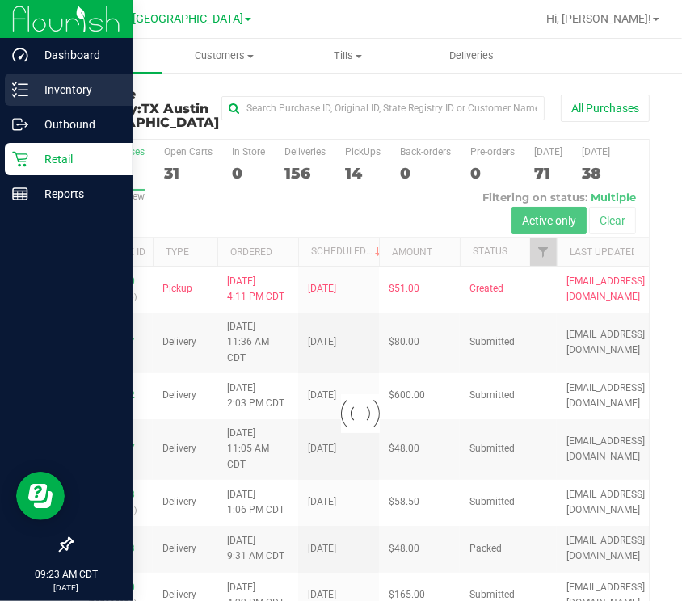
click at [36, 87] on p "Inventory" at bounding box center [76, 89] width 97 height 19
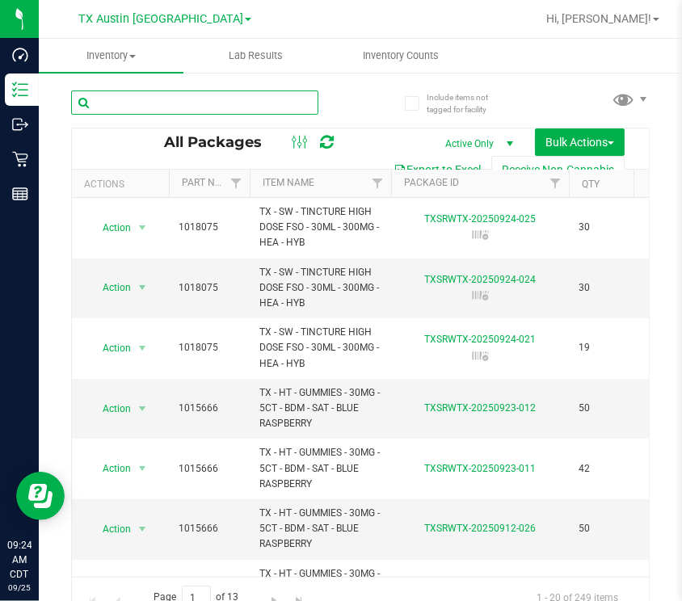
click at [129, 100] on input "text" at bounding box center [194, 102] width 247 height 24
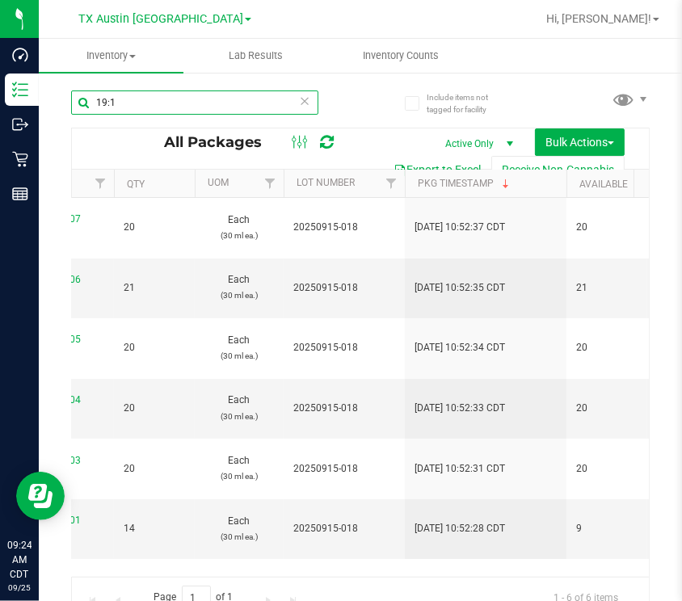
scroll to position [0, 484]
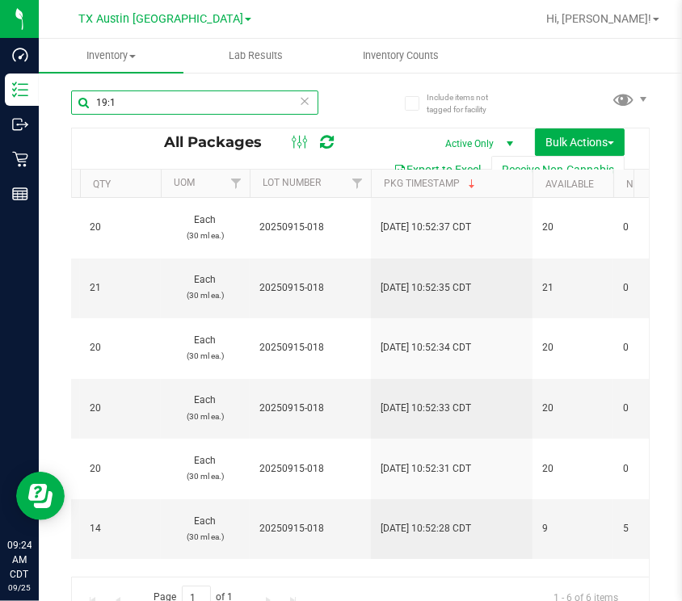
drag, startPoint x: 132, startPoint y: 104, endPoint x: -82, endPoint y: 113, distance: 215.0
click at [0, 113] on html "Dashboard Inventory Outbound Retail Reports 09:24 AM CDT [DATE] 09/25 TX [GEOGR…" at bounding box center [341, 300] width 682 height 601
type input "4:1"
